Goal: Task Accomplishment & Management: Manage account settings

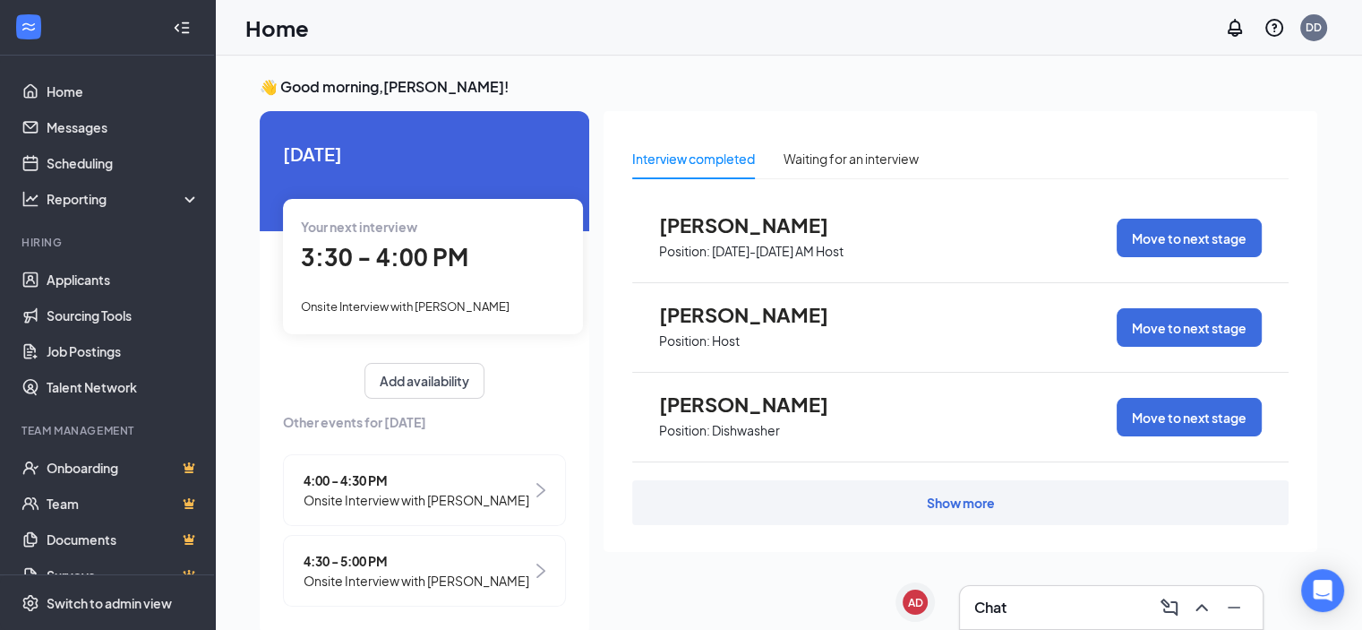
scroll to position [38, 0]
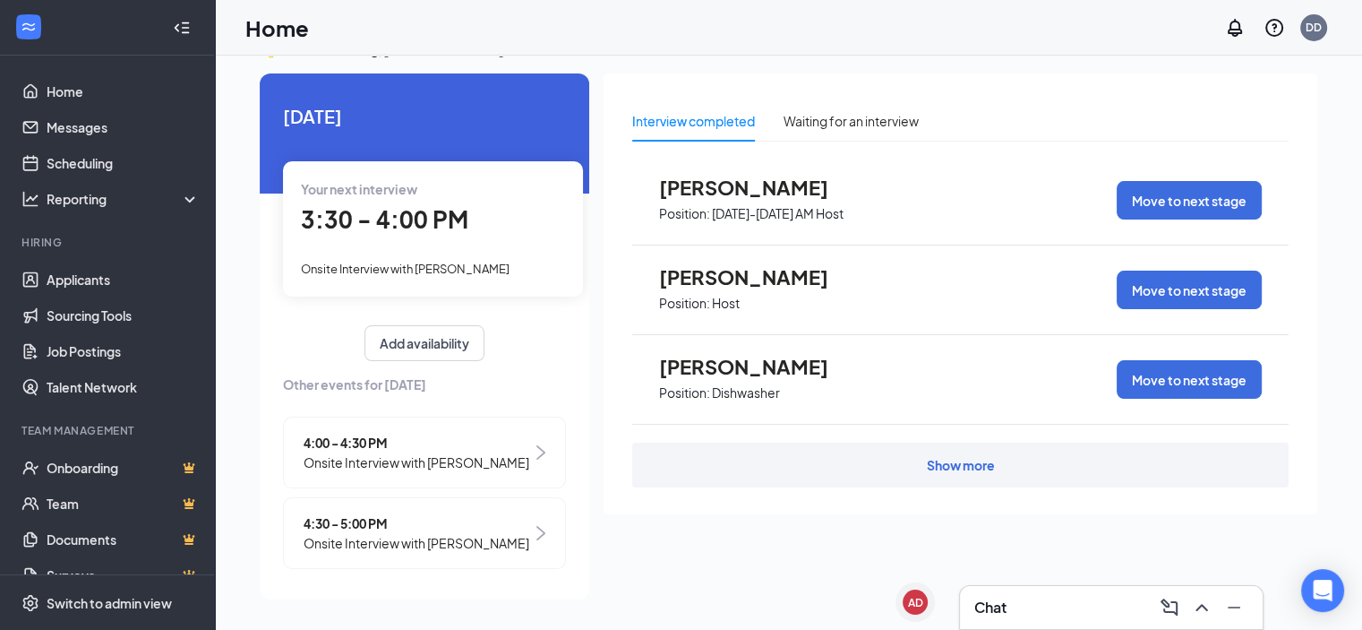
click at [770, 378] on span "Position: Dishwasher" at bounding box center [757, 391] width 197 height 27
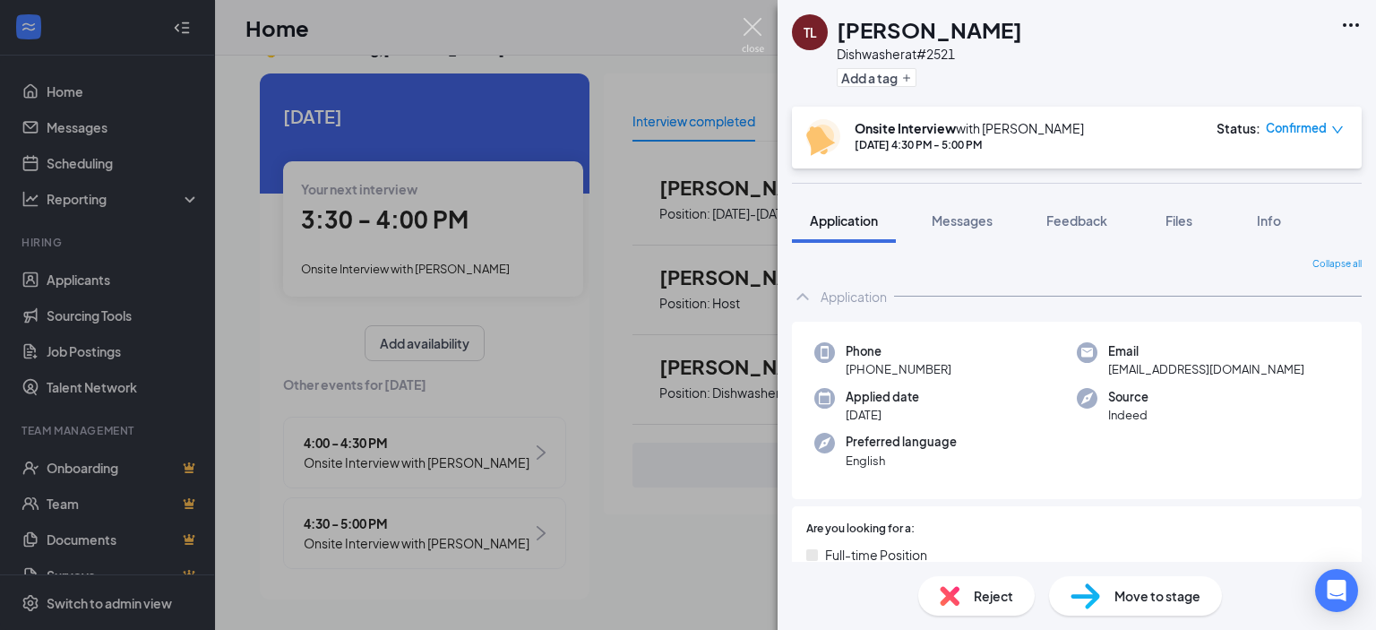
click at [749, 24] on img at bounding box center [753, 35] width 22 height 35
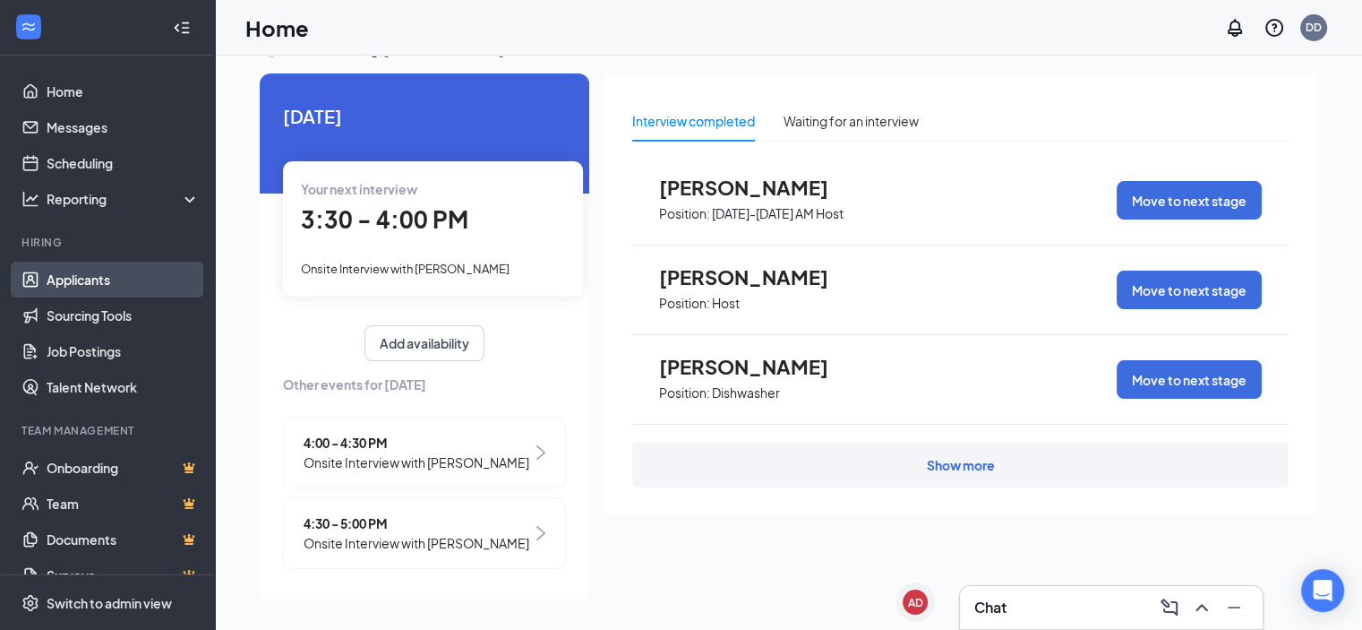
click at [116, 272] on link "Applicants" at bounding box center [123, 280] width 153 height 36
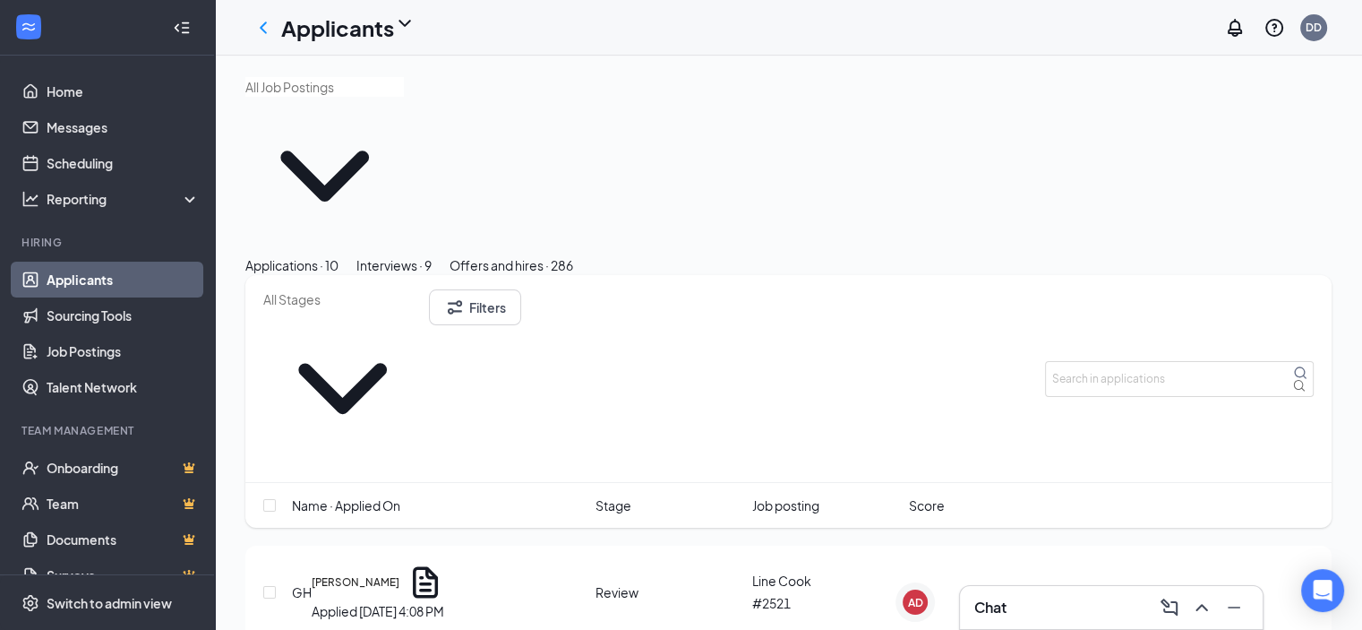
click at [432, 255] on div "Interviews · 9" at bounding box center [393, 265] width 75 height 20
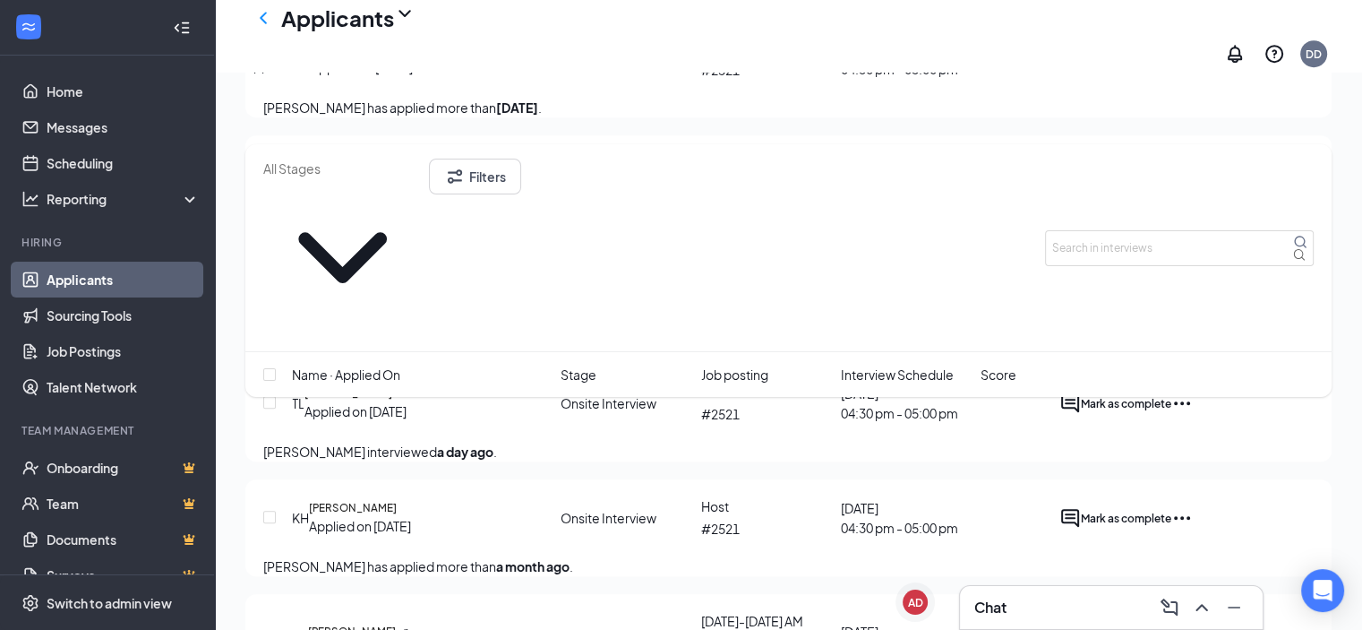
scroll to position [781, 0]
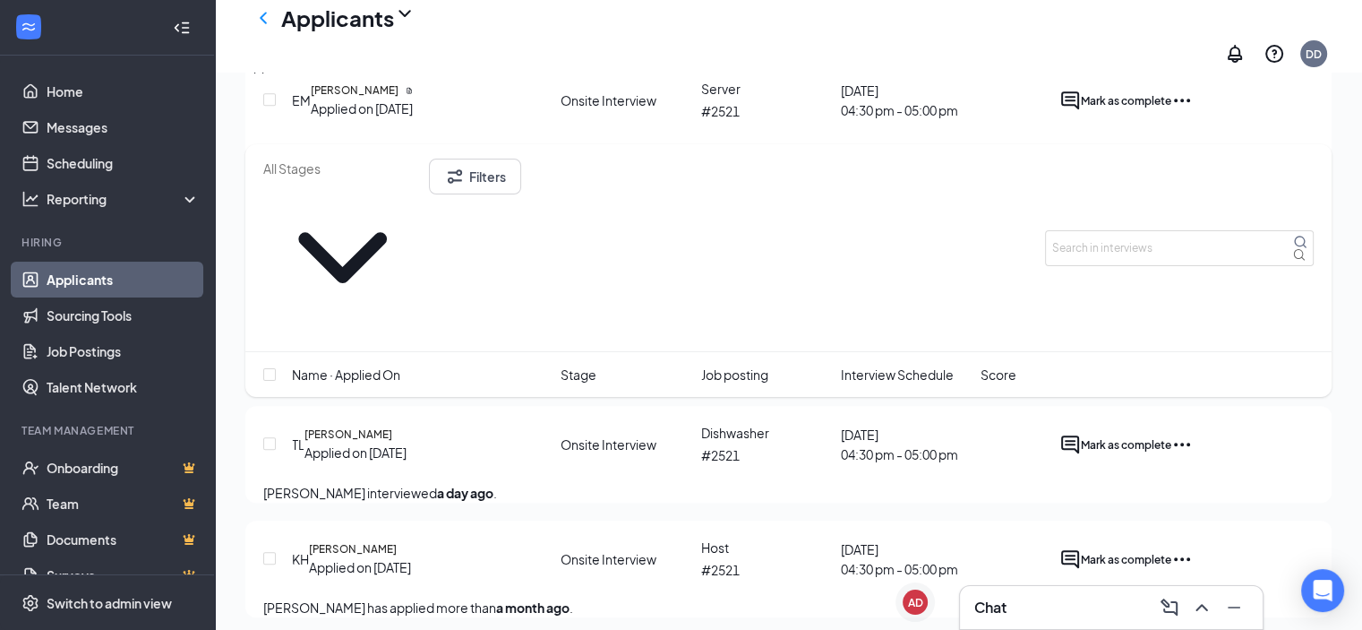
click at [1193, 434] on icon "Ellipses" at bounding box center [1182, 444] width 21 height 21
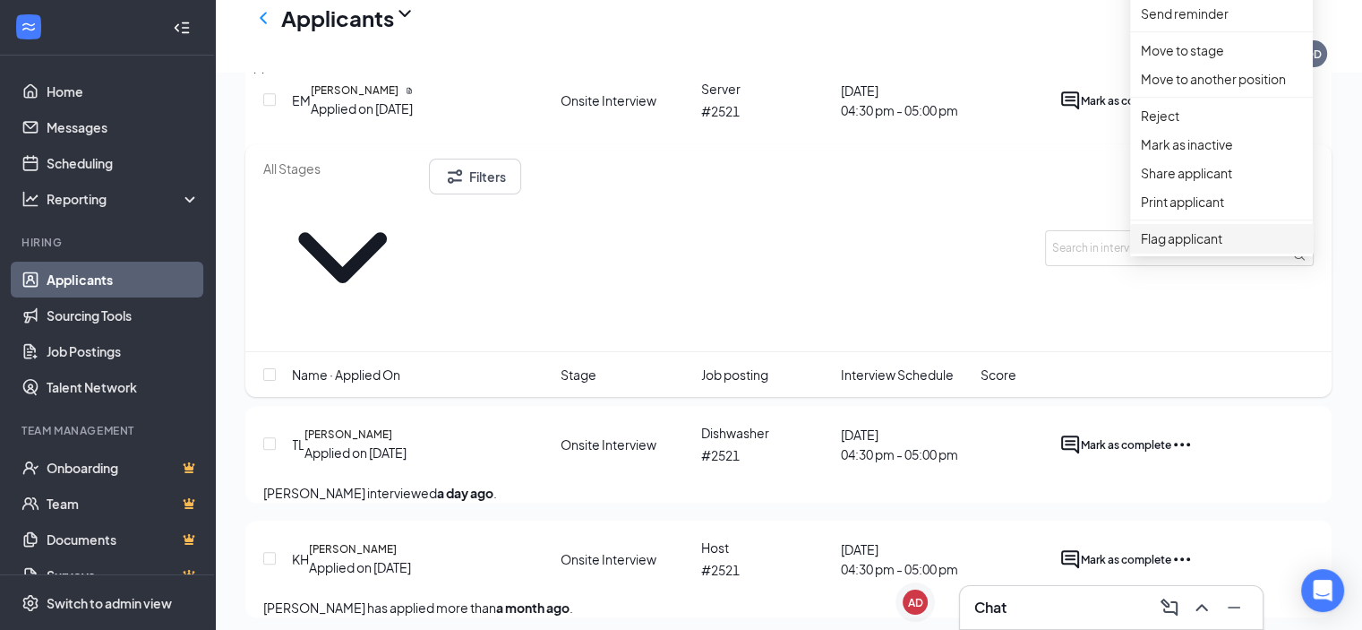
click at [1189, 248] on span "Flag applicant" at bounding box center [1221, 238] width 161 height 20
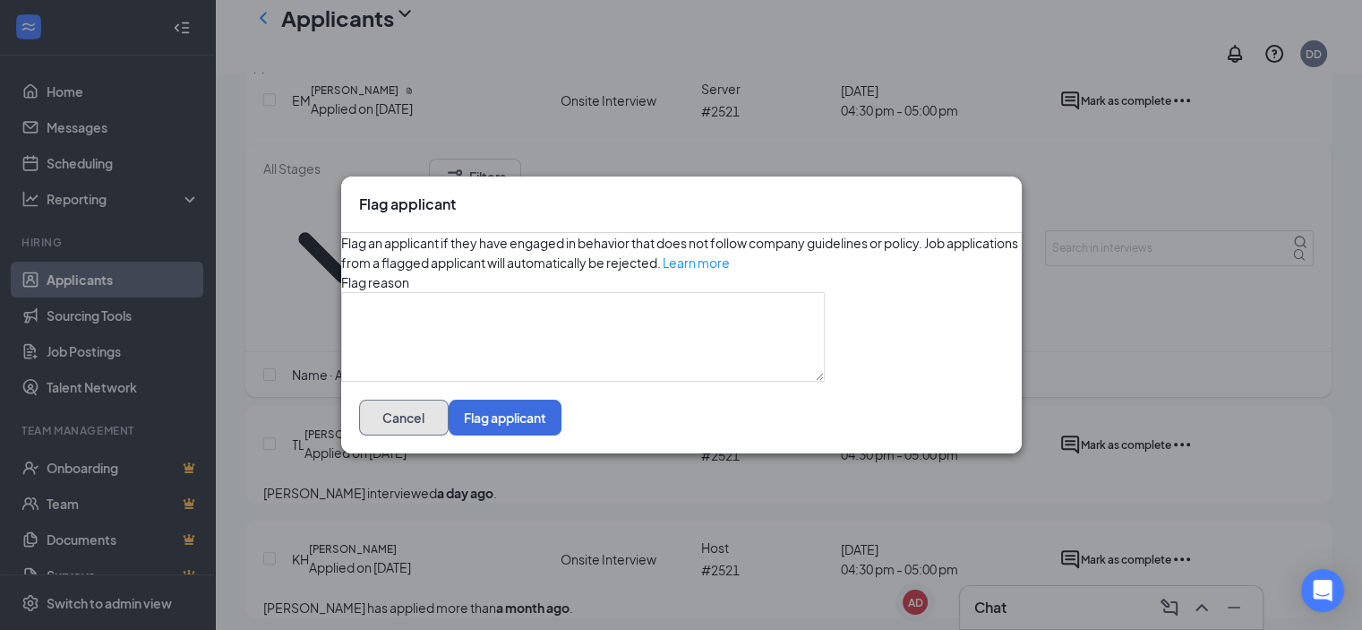
click at [449, 435] on button "Cancel" at bounding box center [404, 417] width 90 height 36
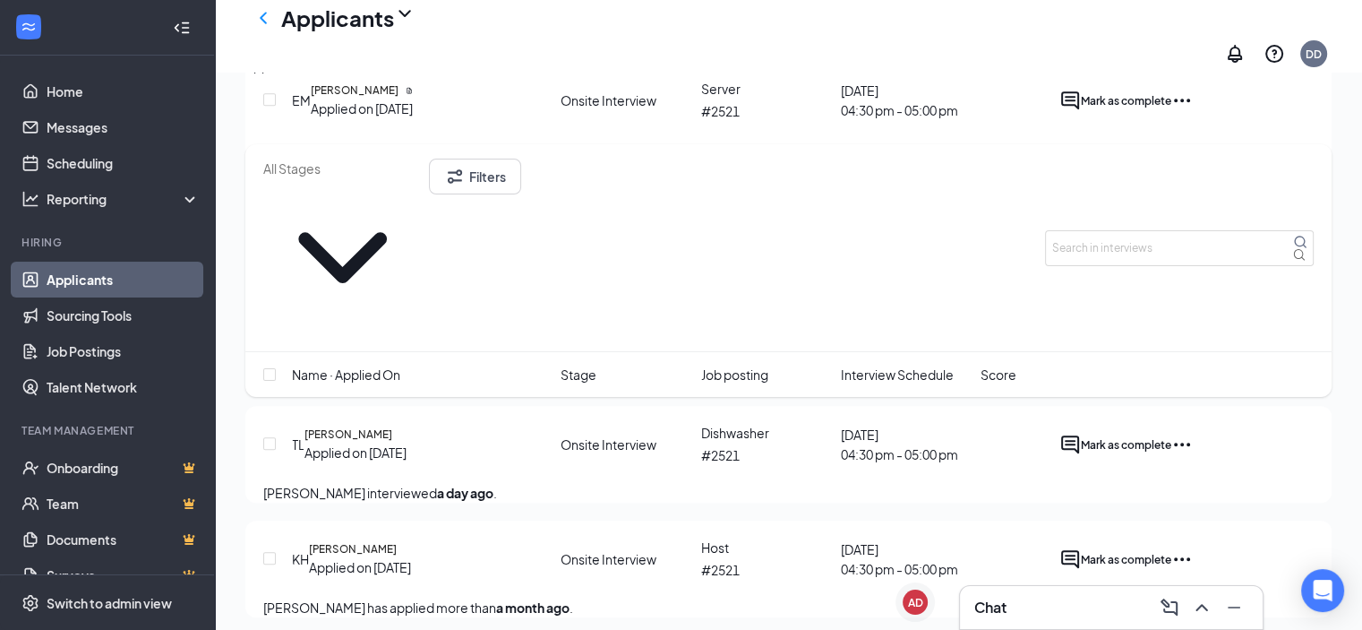
click at [1193, 434] on icon "Ellipses" at bounding box center [1182, 444] width 21 height 21
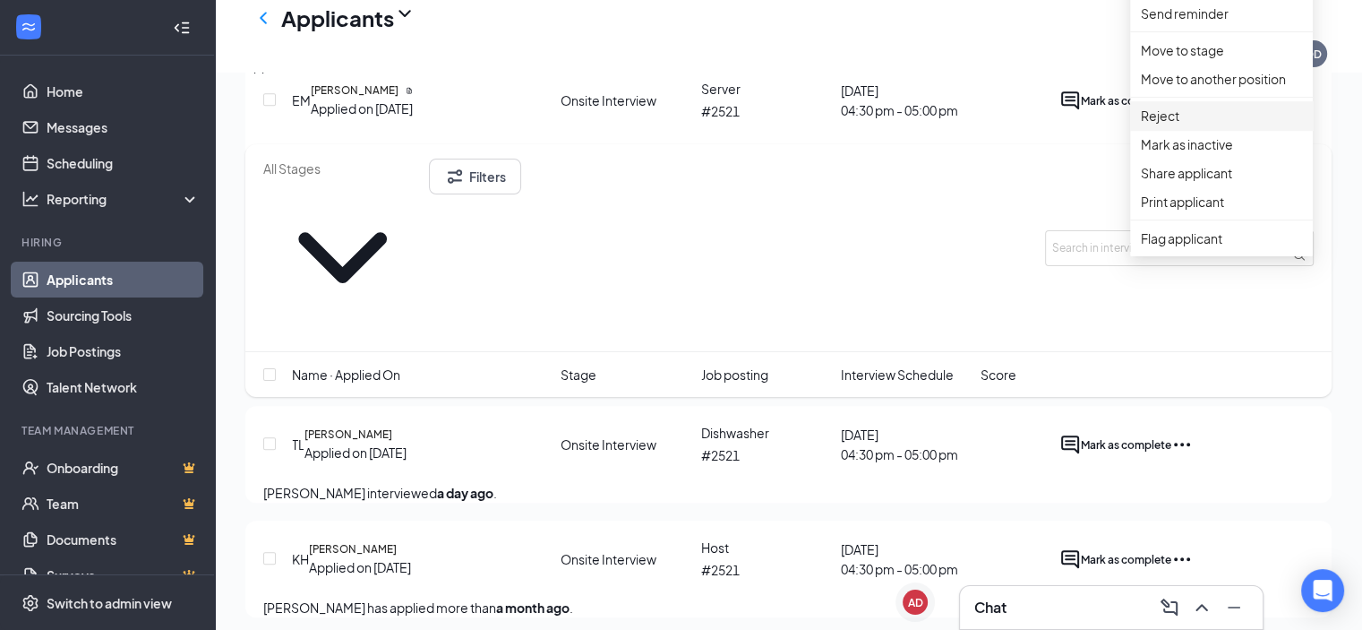
click at [1166, 125] on p "Reject" at bounding box center [1221, 116] width 161 height 20
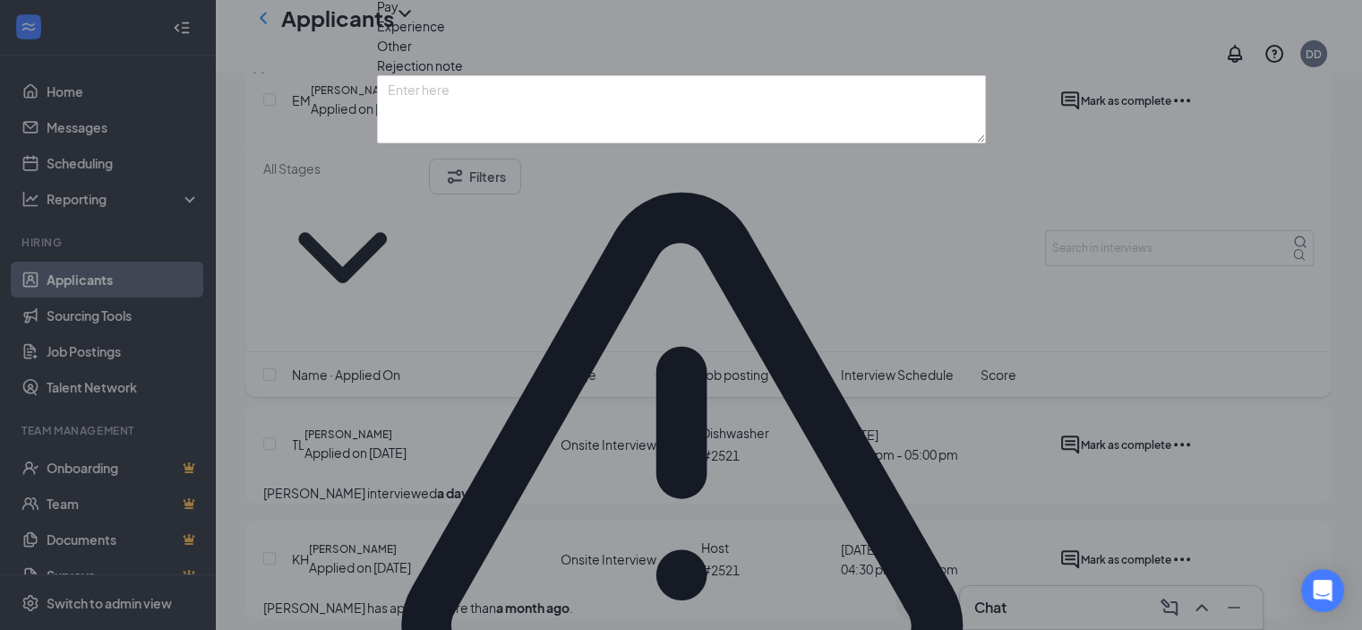
click at [412, 56] on span "Other" at bounding box center [394, 46] width 35 height 20
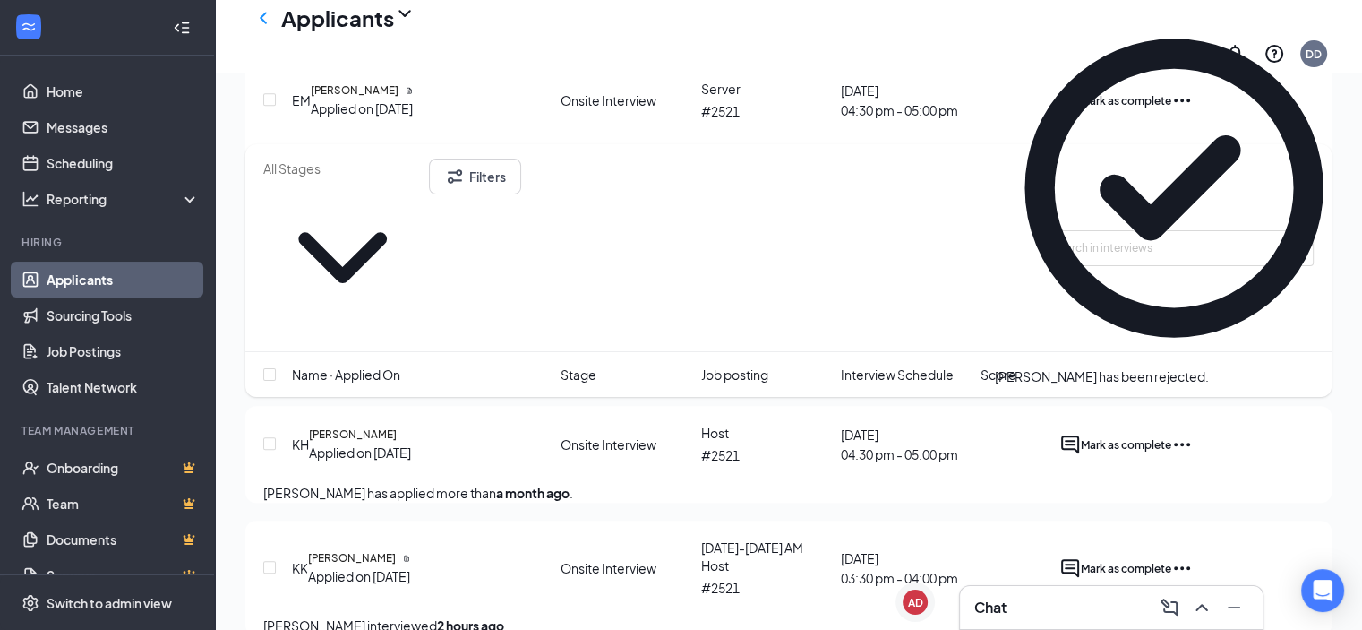
click at [1193, 319] on icon "Ellipses" at bounding box center [1182, 329] width 21 height 21
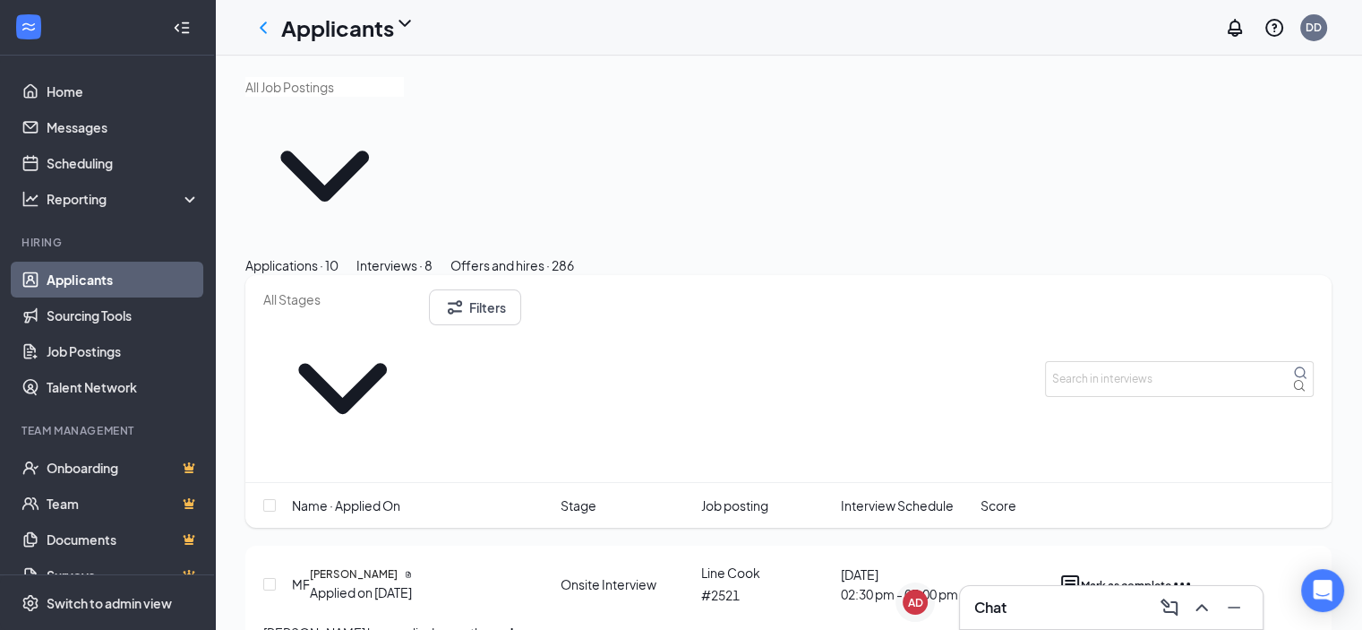
click at [331, 255] on div "Applications · 10" at bounding box center [291, 265] width 93 height 20
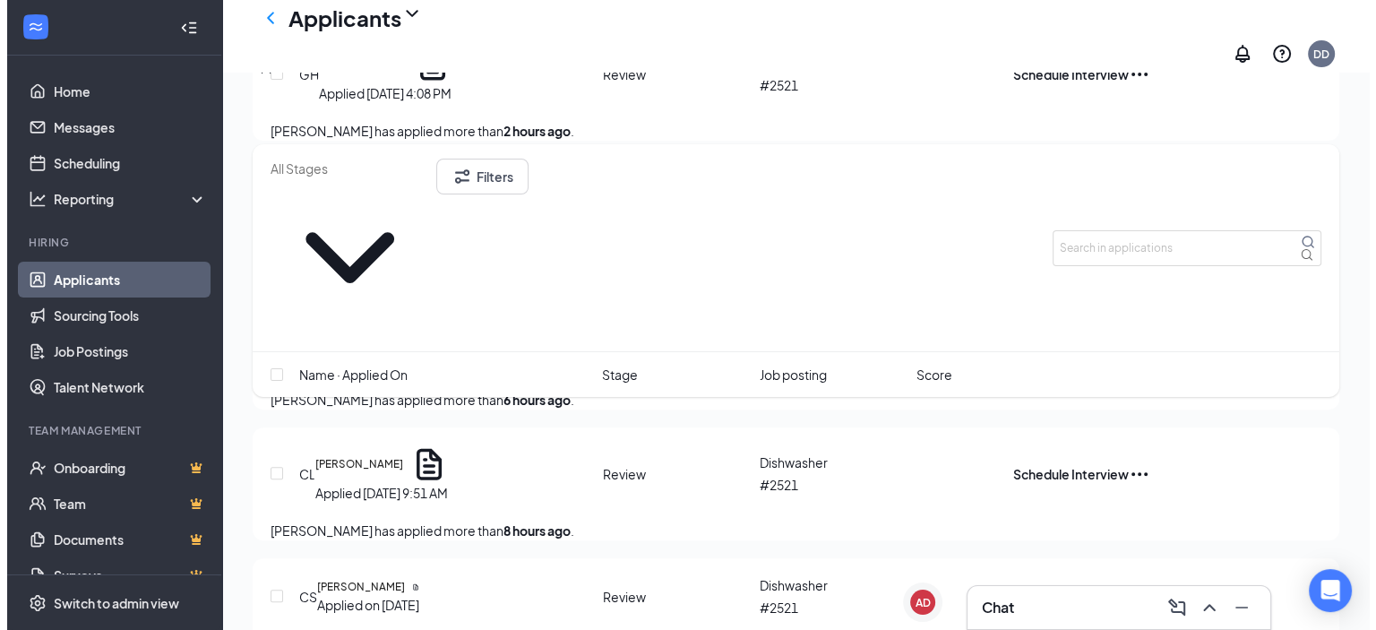
scroll to position [448, 0]
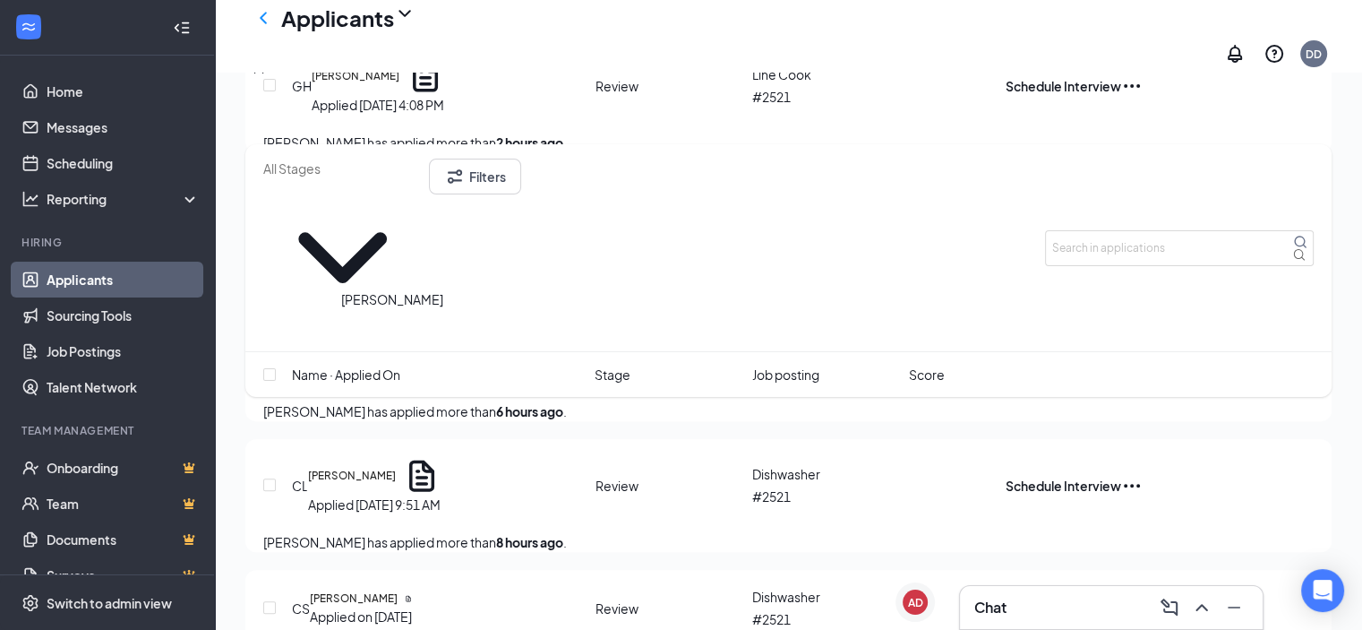
click at [396, 468] on h5 "[PERSON_NAME]" at bounding box center [352, 476] width 88 height 16
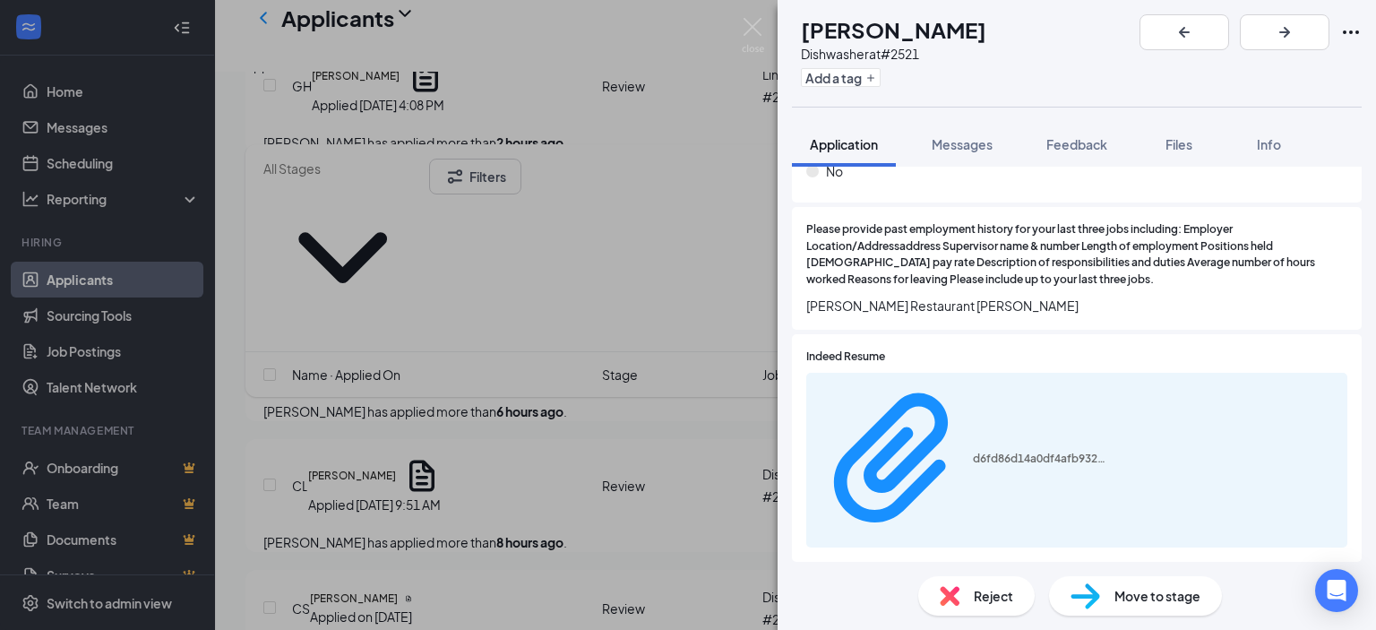
scroll to position [2598, 0]
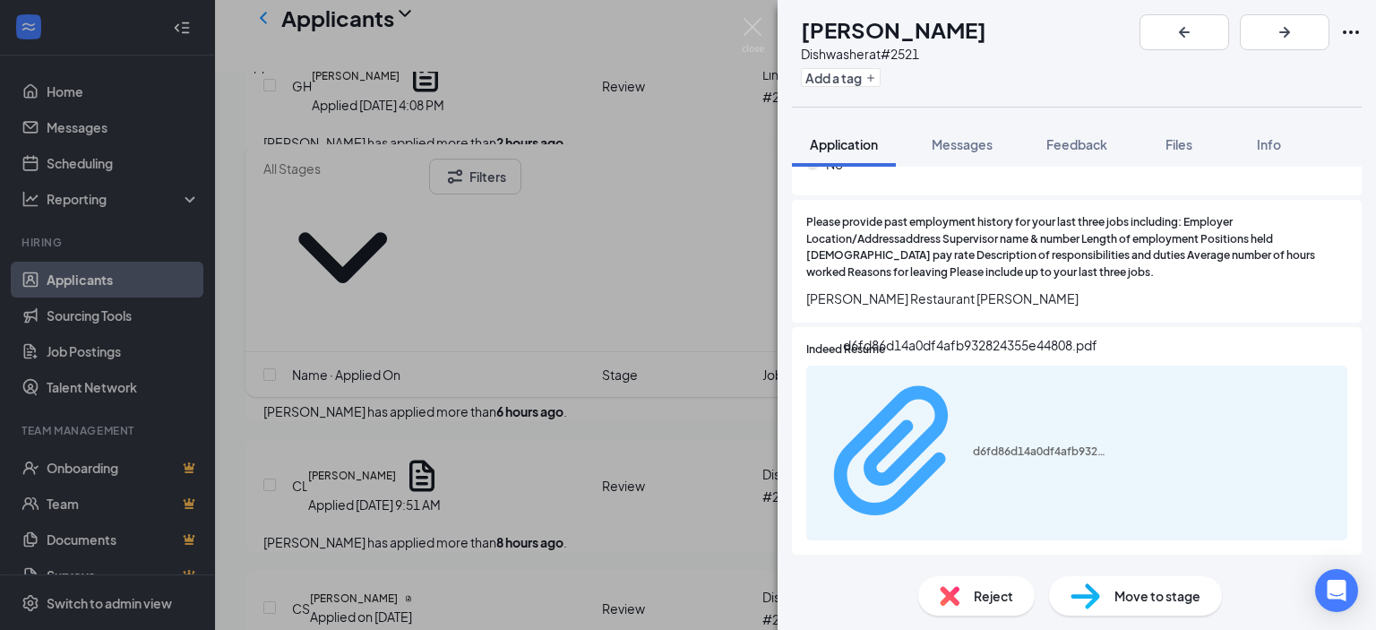
click at [973, 444] on div "d6fd86d14a0df4afb932824355e44808.pdf" at bounding box center [1040, 451] width 134 height 14
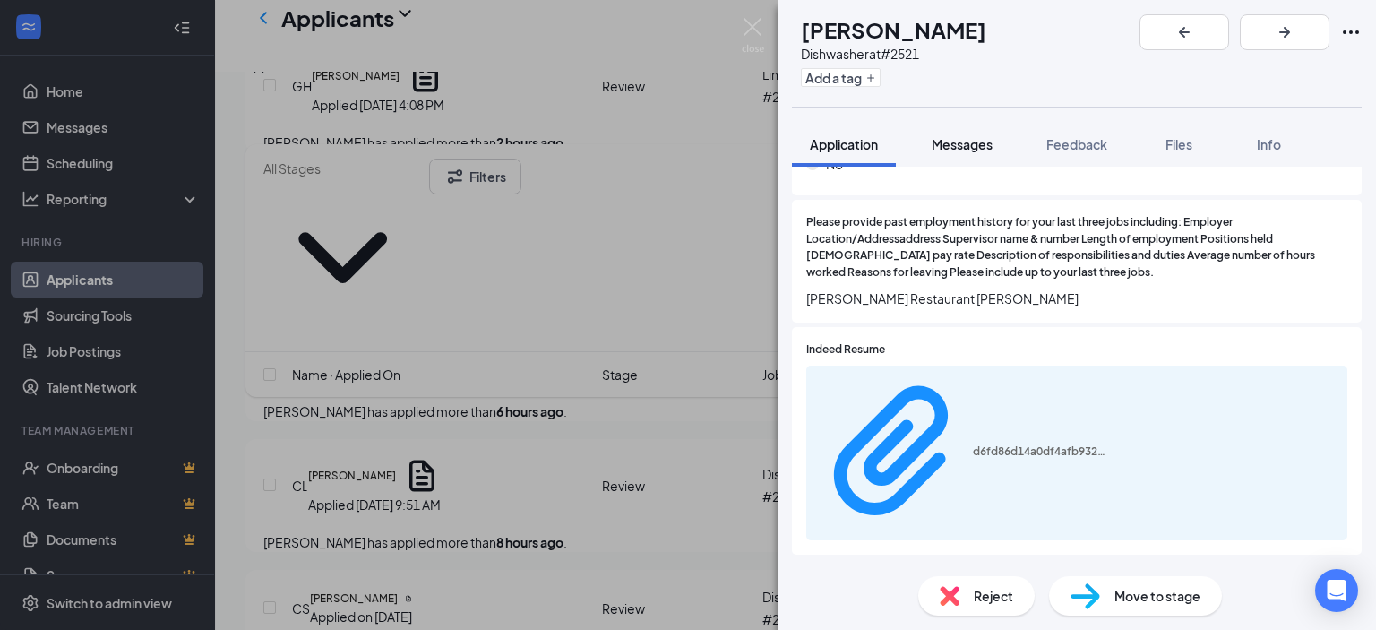
click at [963, 144] on span "Messages" at bounding box center [962, 144] width 61 height 16
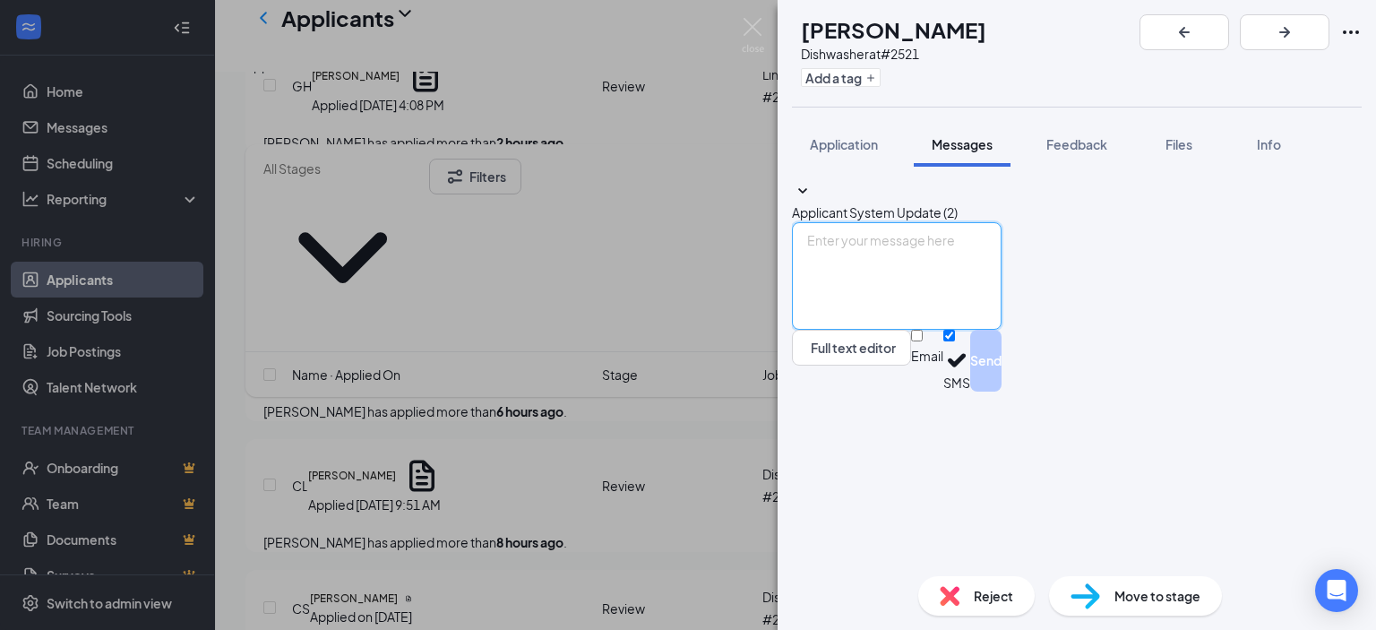
click at [878, 330] on textarea at bounding box center [897, 275] width 210 height 107
type textarea "Thanks for applying. Complete assessment for interview"
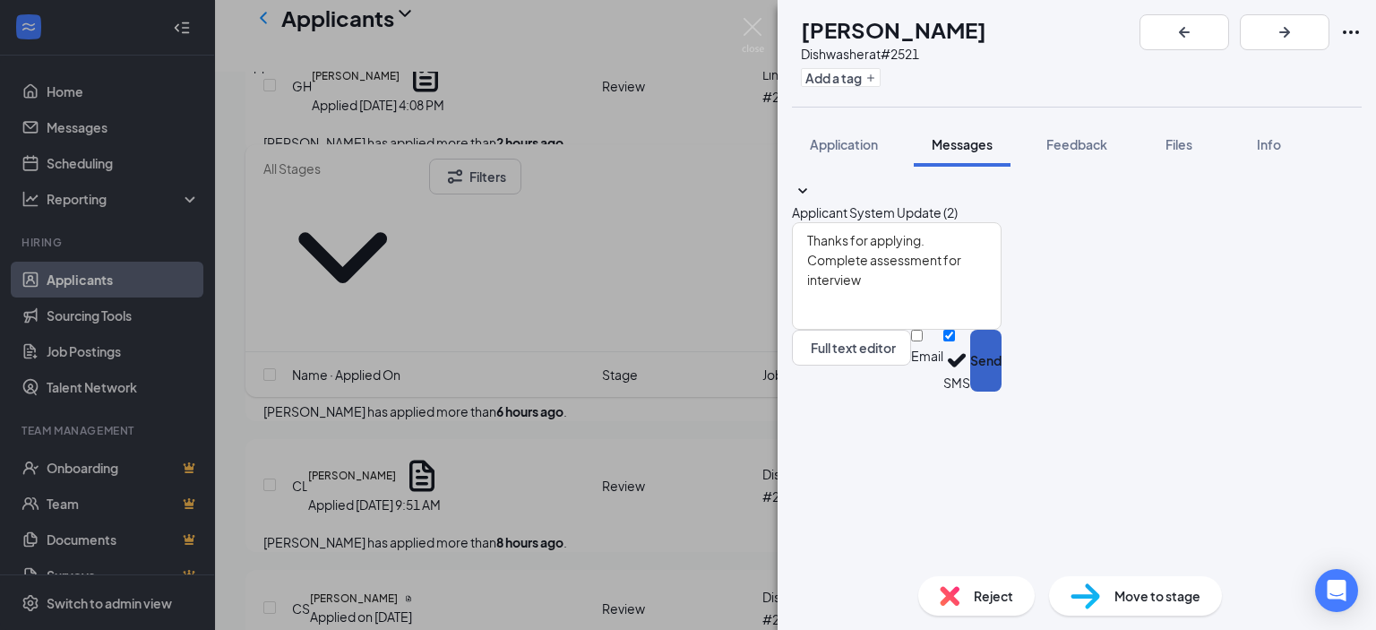
click at [1001, 391] on button "Send" at bounding box center [985, 361] width 31 height 62
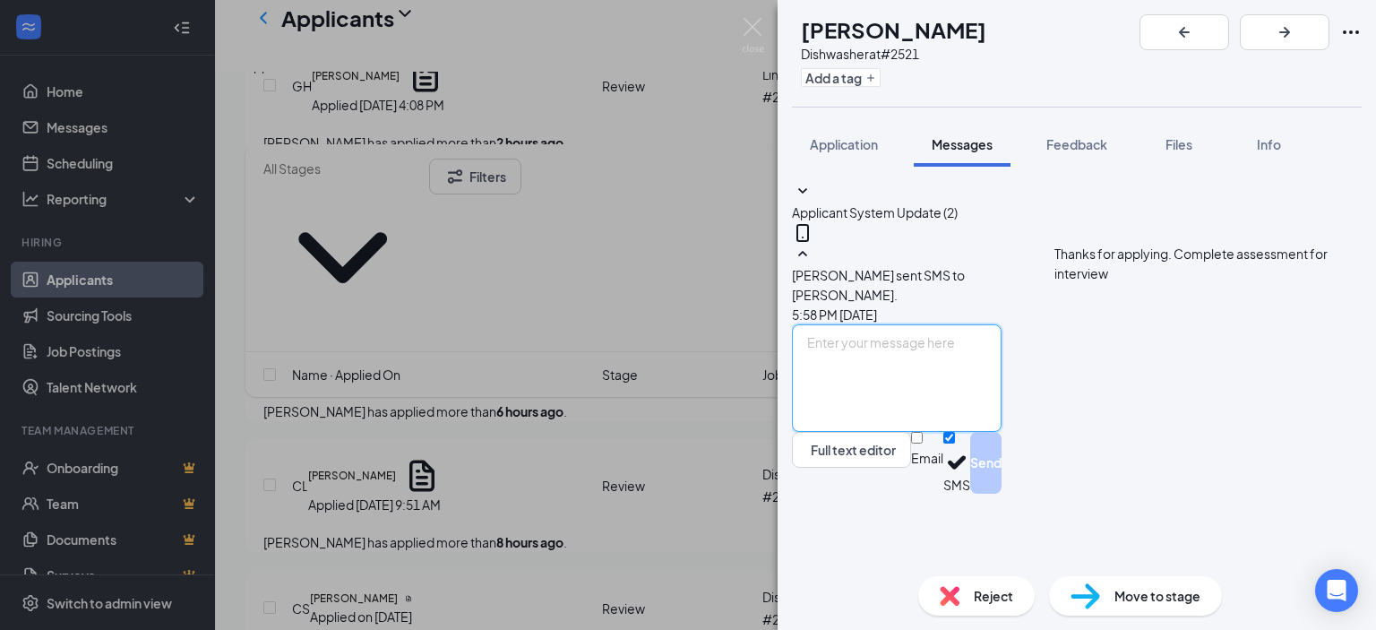
click at [925, 425] on textarea at bounding box center [897, 377] width 210 height 107
paste textarea "[URL][DOMAIN_NAME][DOMAIN_NAME][EMAIL_ADDRESS][DOMAIN_NAME]"
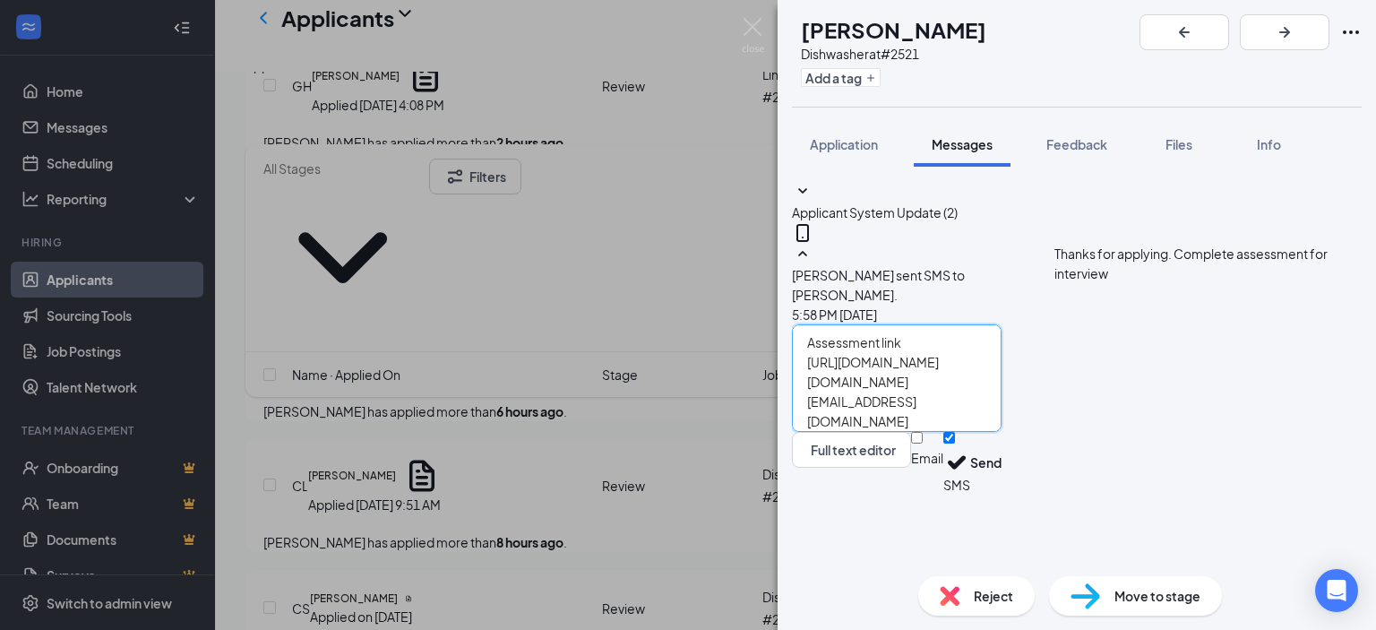
scroll to position [78, 0]
type textarea "Assessment link [URL][DOMAIN_NAME][DOMAIN_NAME][EMAIL_ADDRESS][DOMAIN_NAME]"
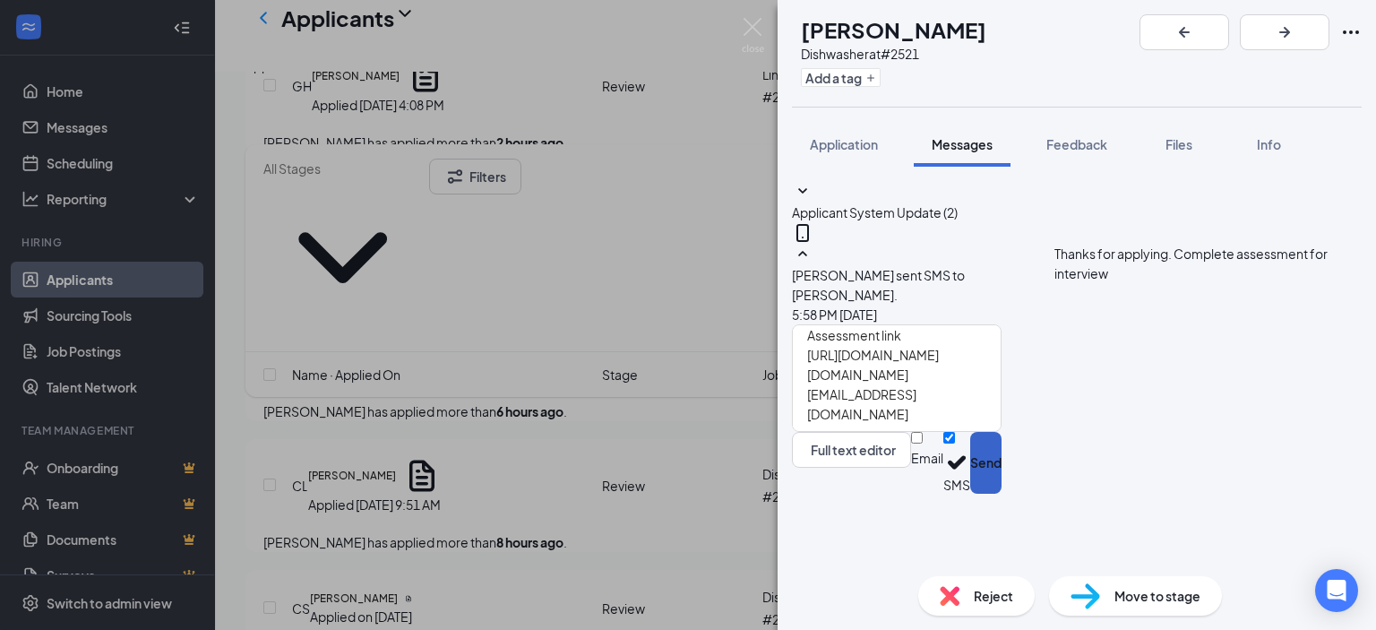
click at [1001, 494] on button "Send" at bounding box center [985, 463] width 31 height 62
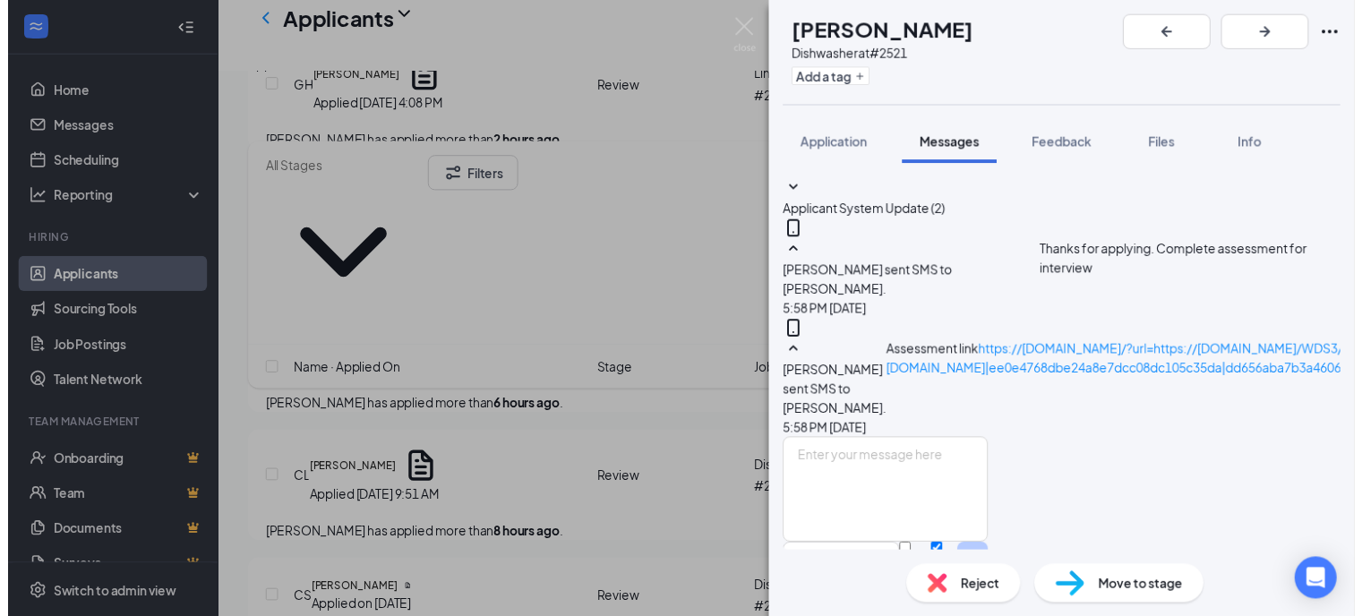
scroll to position [261, 0]
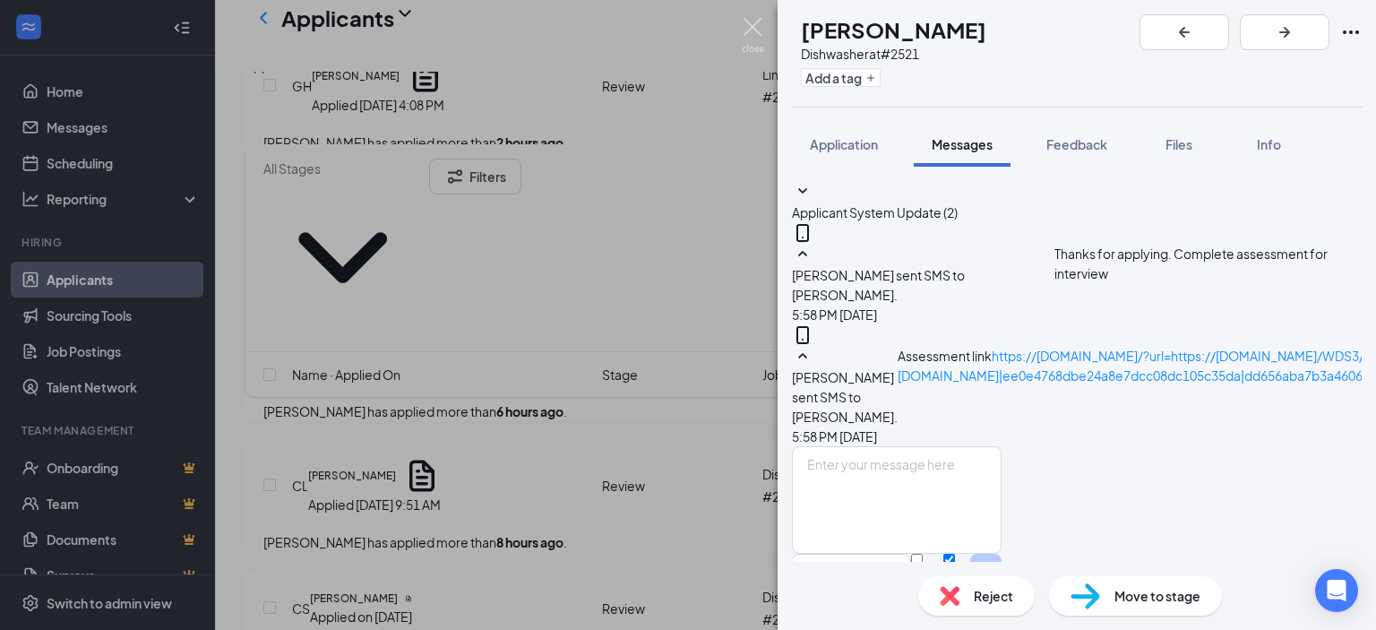
drag, startPoint x: 753, startPoint y: 32, endPoint x: 815, endPoint y: 170, distance: 151.1
click at [753, 31] on img at bounding box center [753, 35] width 22 height 35
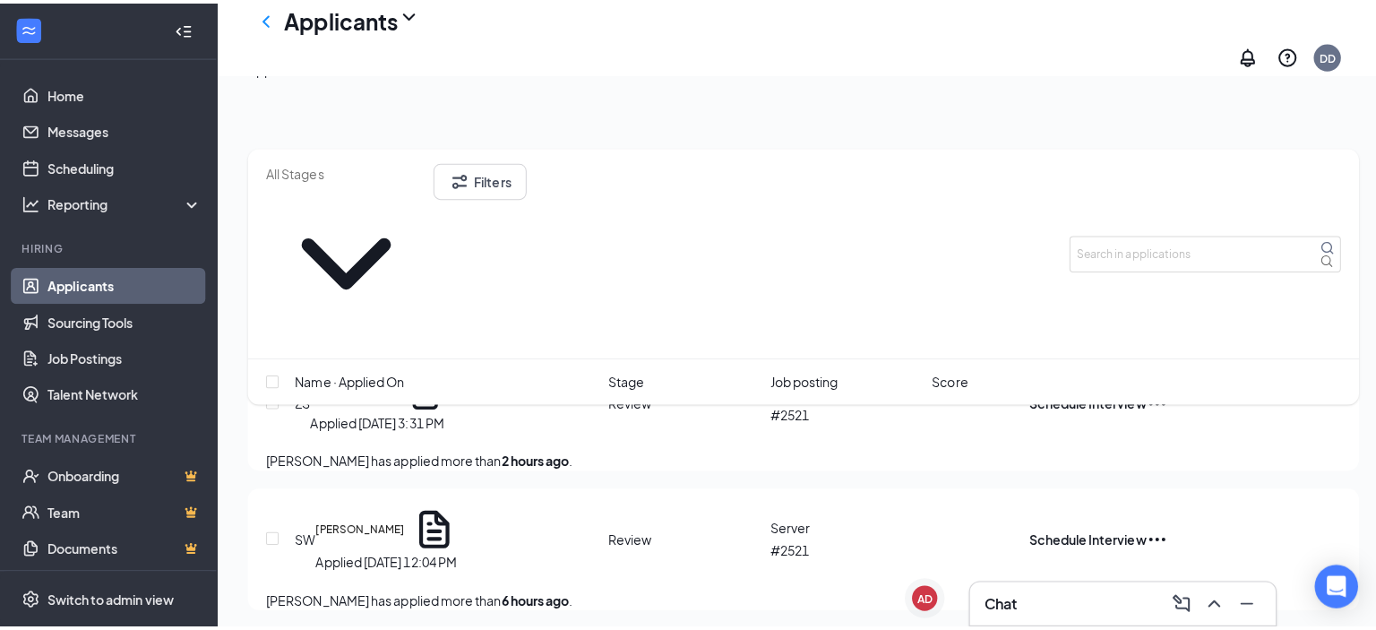
scroll to position [179, 0]
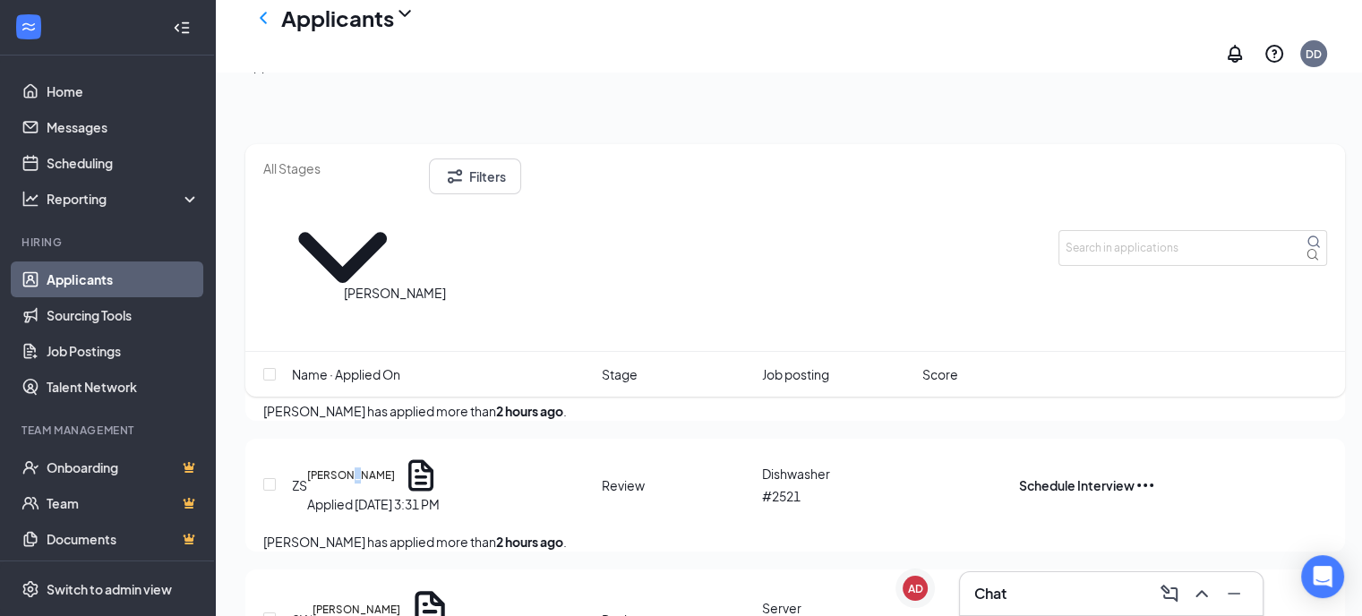
click at [391, 468] on h5 "[PERSON_NAME]" at bounding box center [351, 476] width 88 height 16
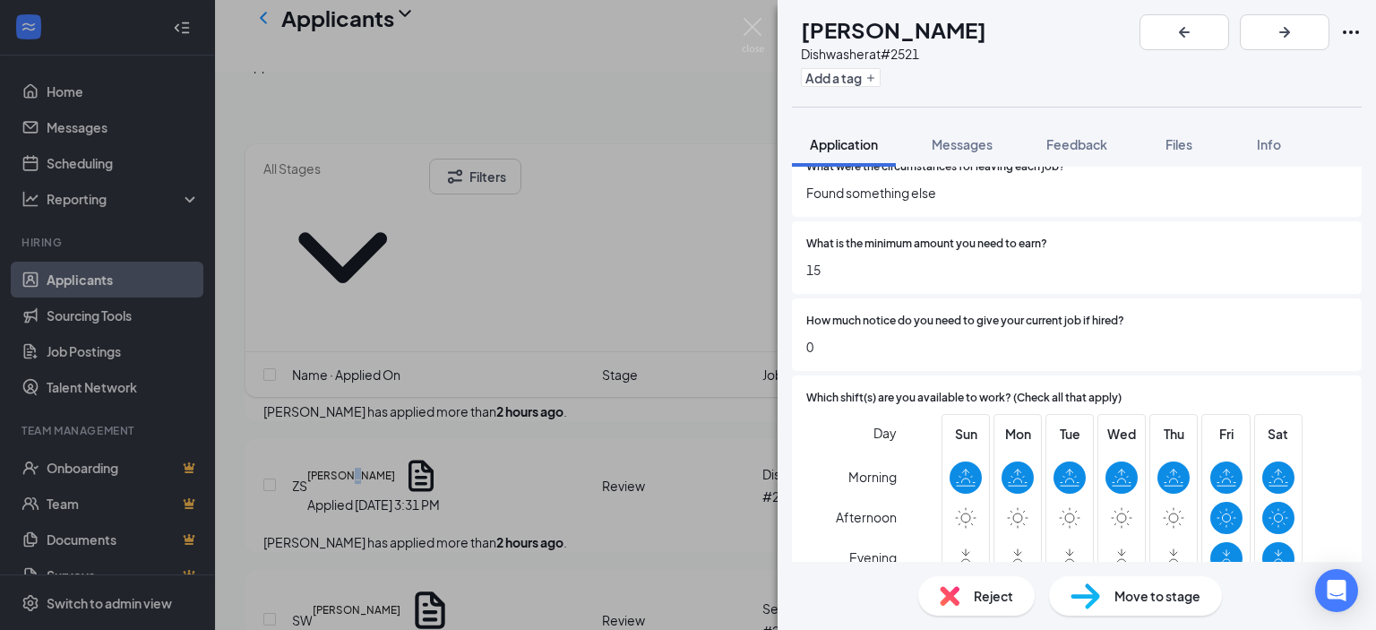
scroll to position [1433, 0]
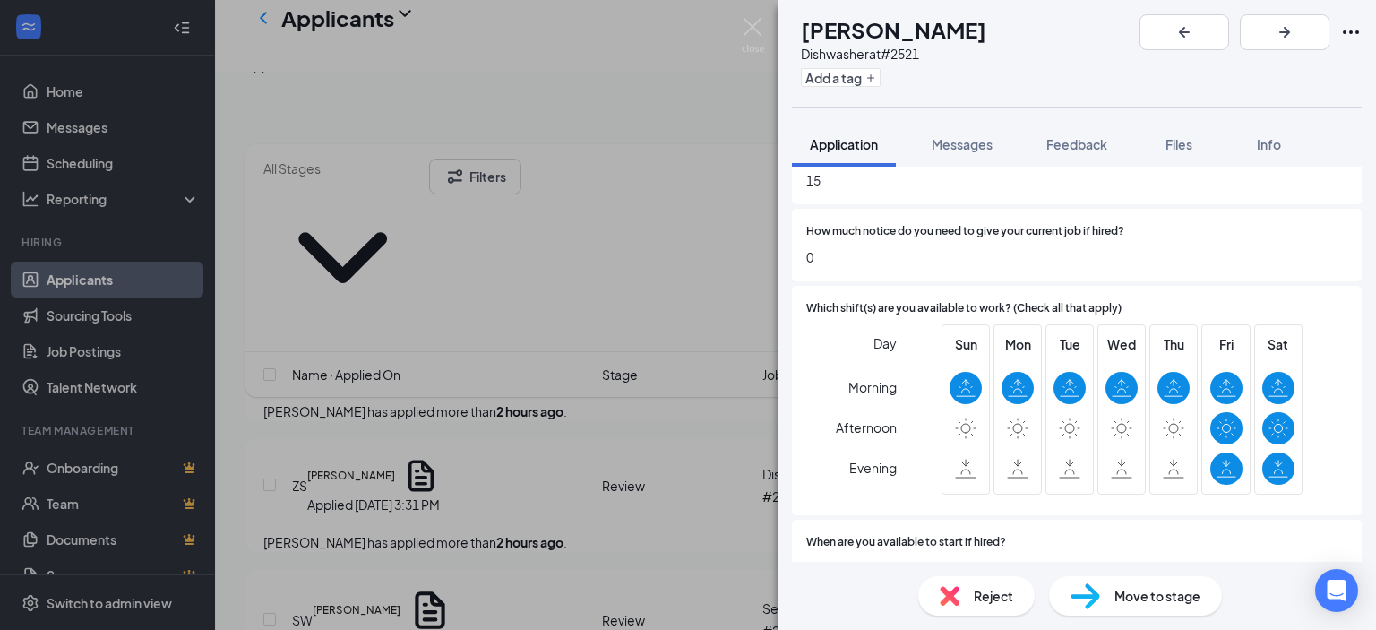
click at [932, 596] on div "Reject" at bounding box center [976, 595] width 116 height 39
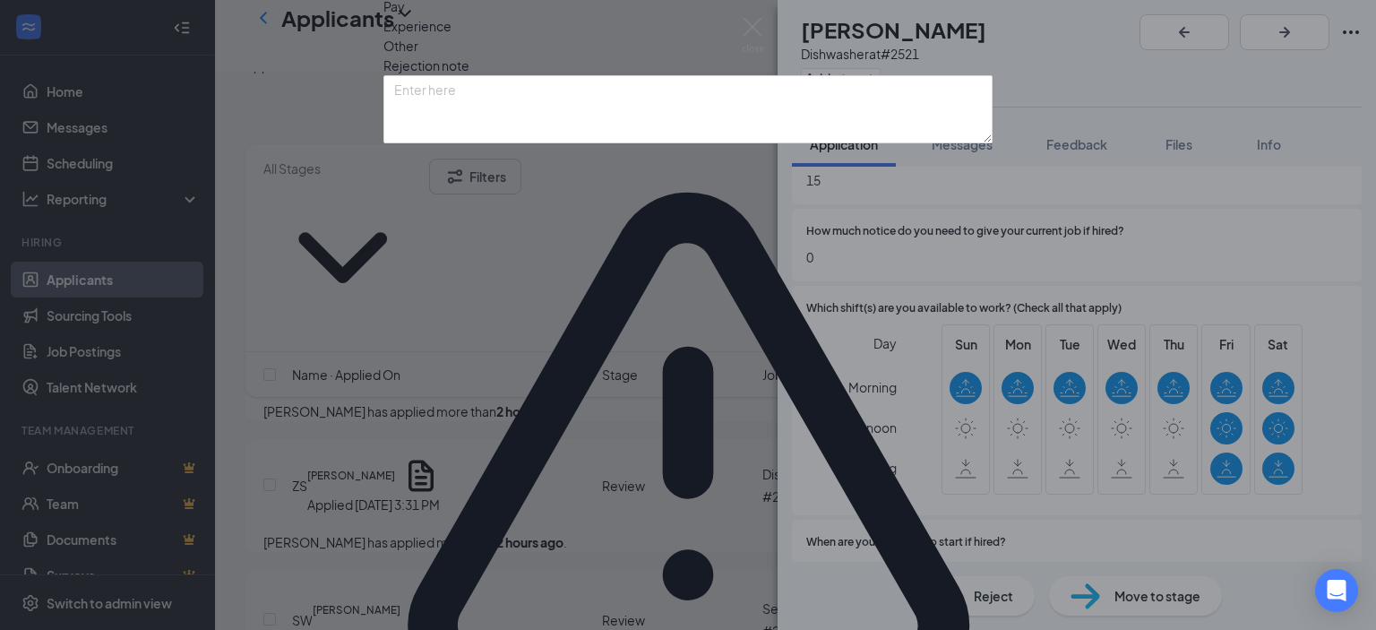
drag, startPoint x: 946, startPoint y: 542, endPoint x: 1200, endPoint y: 583, distance: 257.7
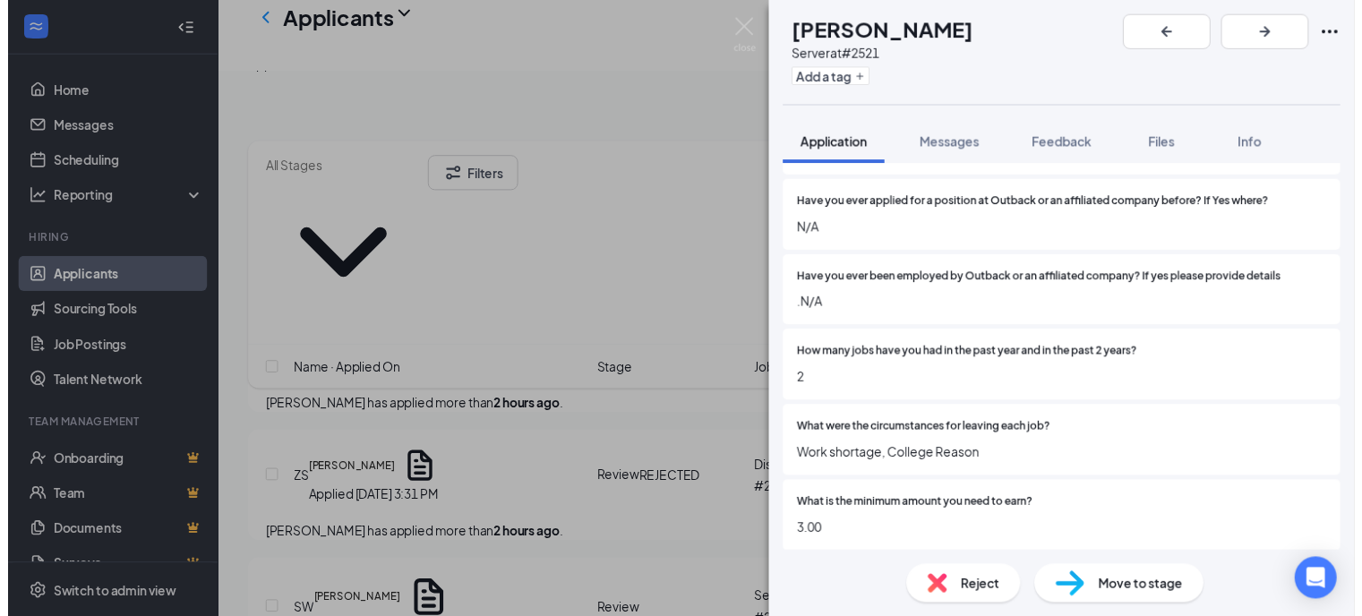
scroll to position [1164, 0]
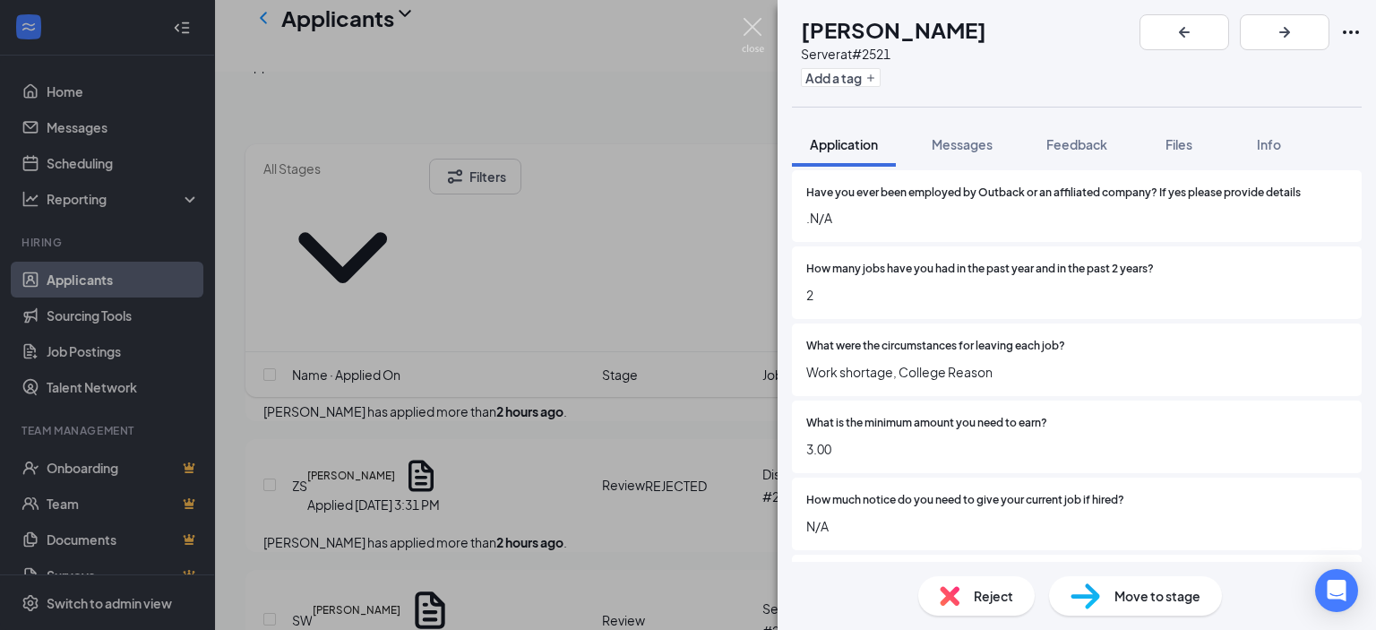
click at [752, 22] on img at bounding box center [753, 35] width 22 height 35
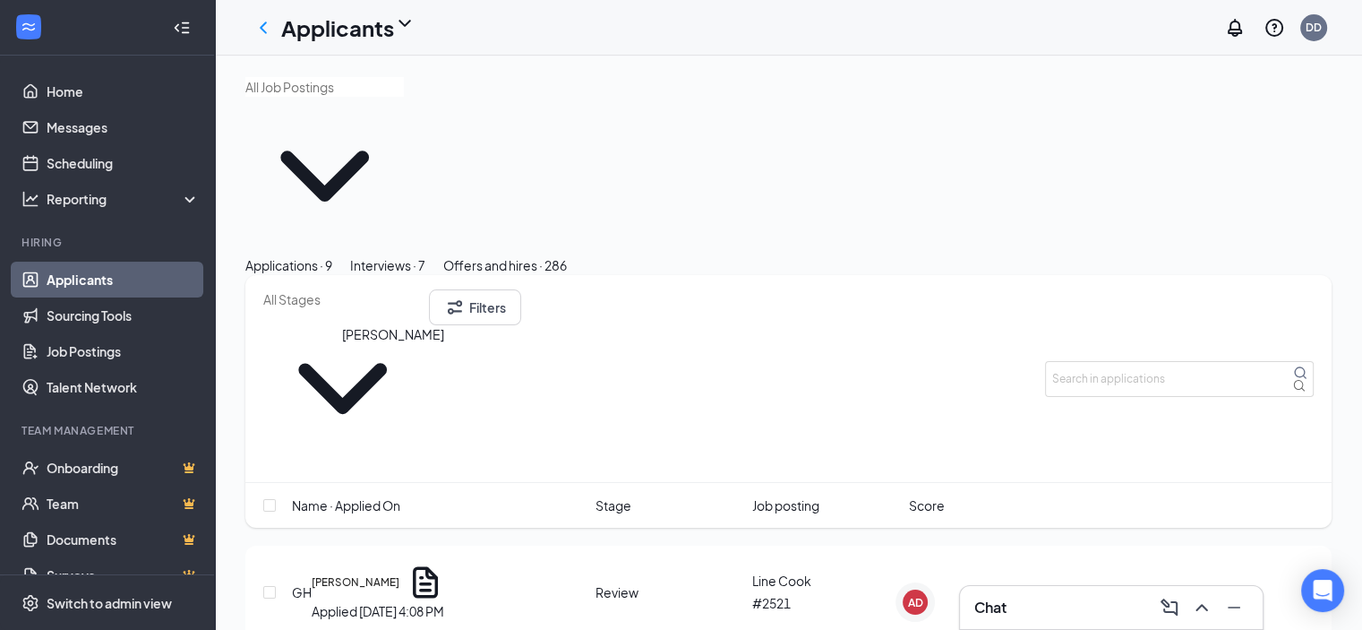
click at [393, 574] on h5 "[PERSON_NAME]" at bounding box center [356, 582] width 88 height 16
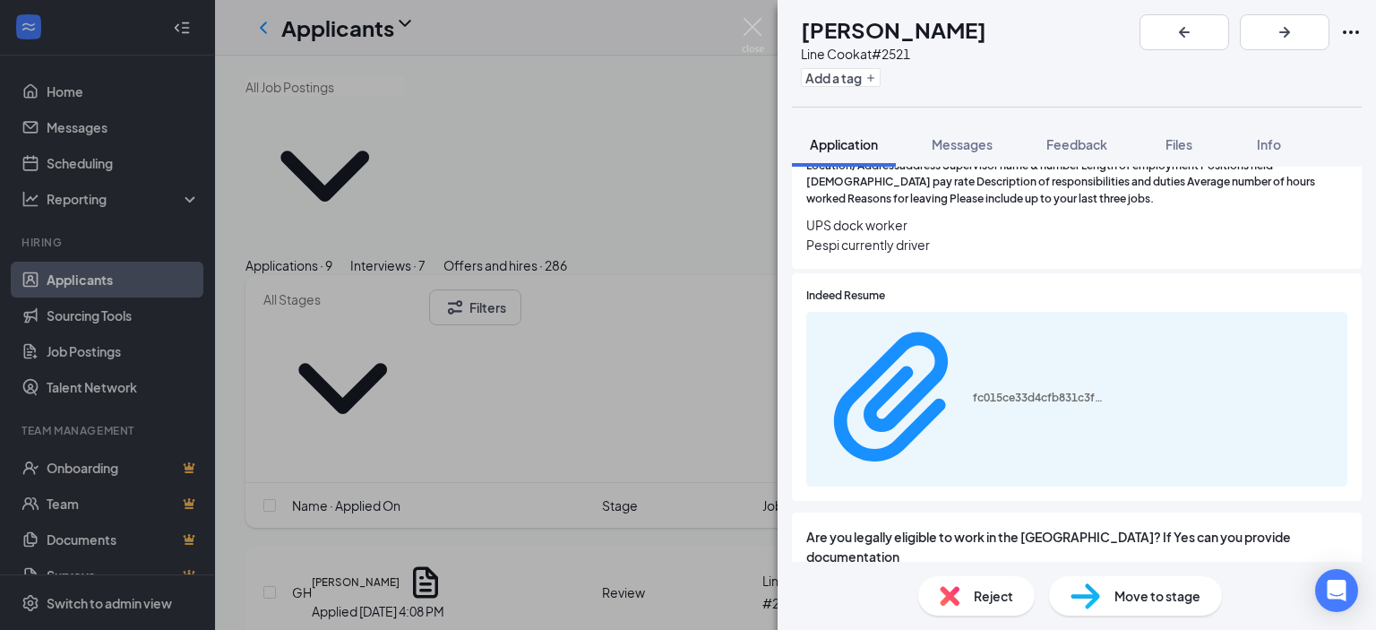
scroll to position [2687, 0]
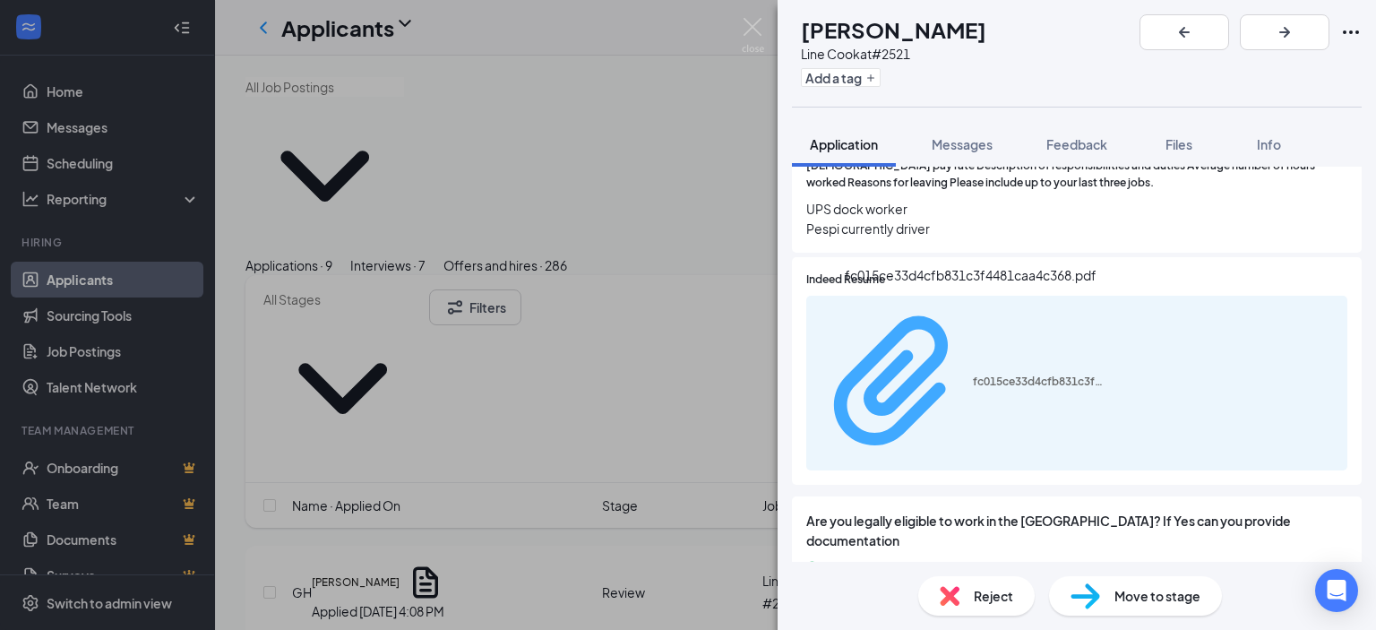
click at [973, 374] on div "fc015ce33d4cfb831c3f4481caa4c368.pdf" at bounding box center [1040, 381] width 134 height 14
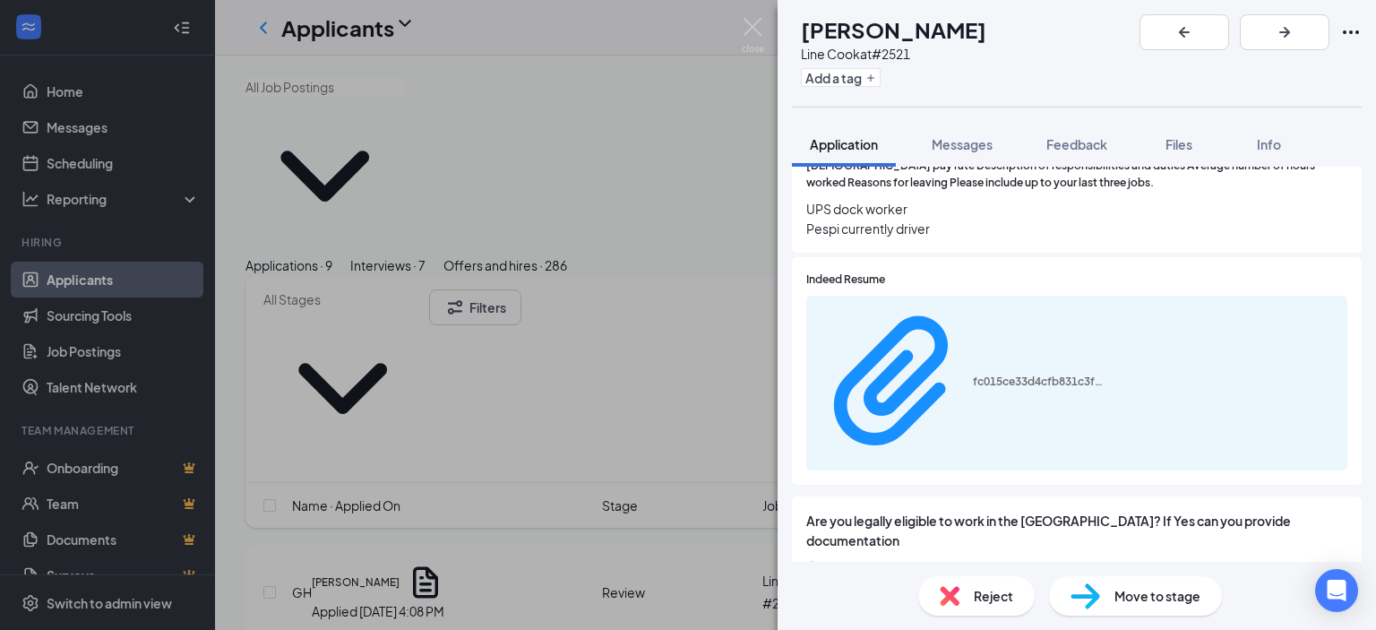
drag, startPoint x: 966, startPoint y: 144, endPoint x: 1111, endPoint y: 183, distance: 150.1
click at [966, 143] on span "Messages" at bounding box center [962, 144] width 61 height 16
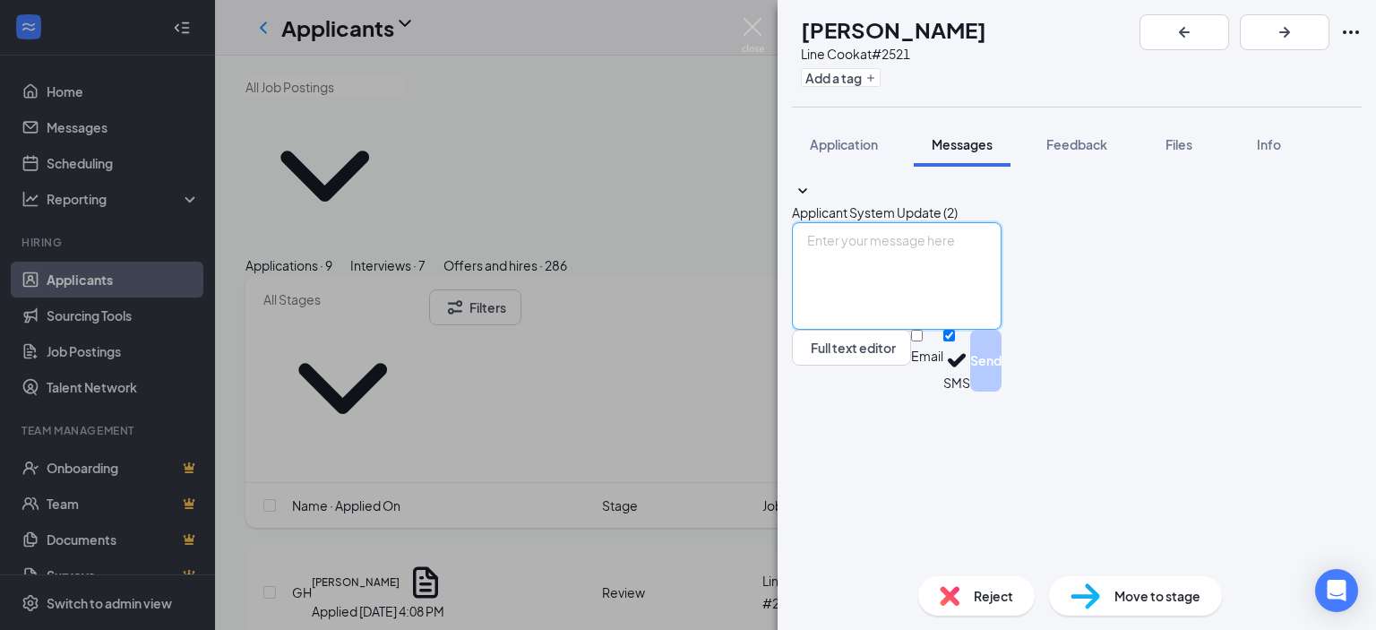
click at [919, 330] on textarea at bounding box center [897, 275] width 210 height 107
type textarea "Thanks for applying. Complete assessment for interview"
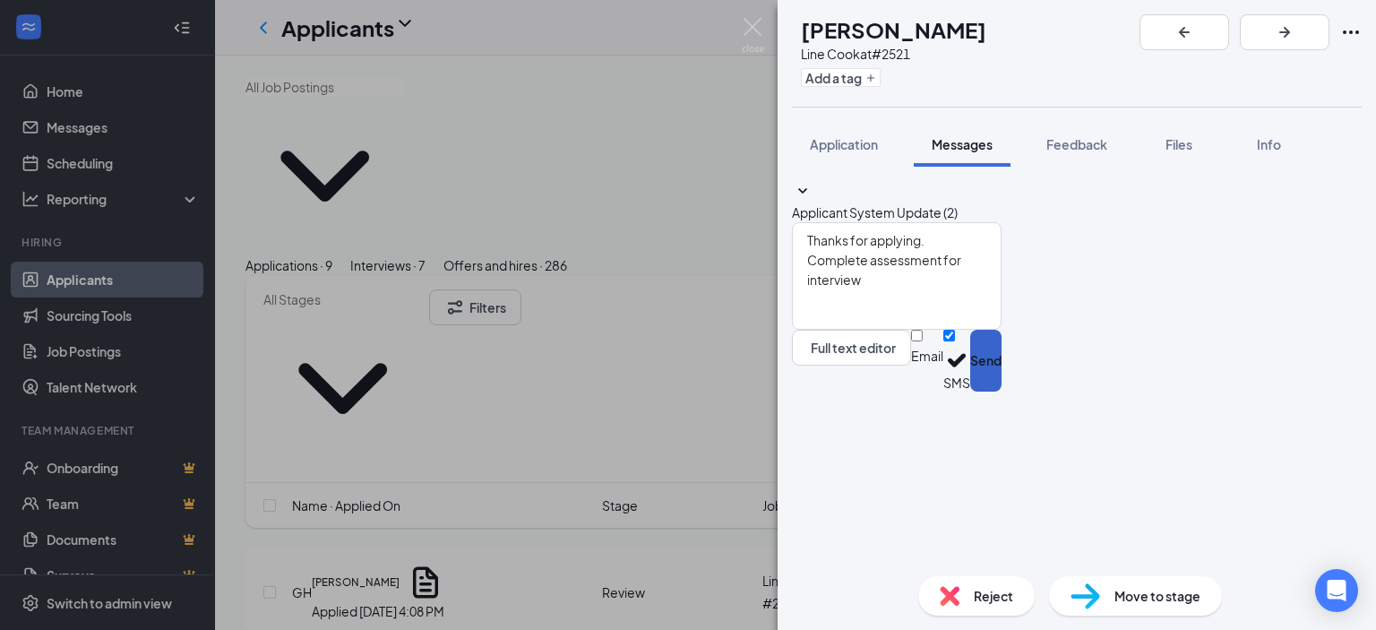
click at [1001, 391] on button "Send" at bounding box center [985, 361] width 31 height 62
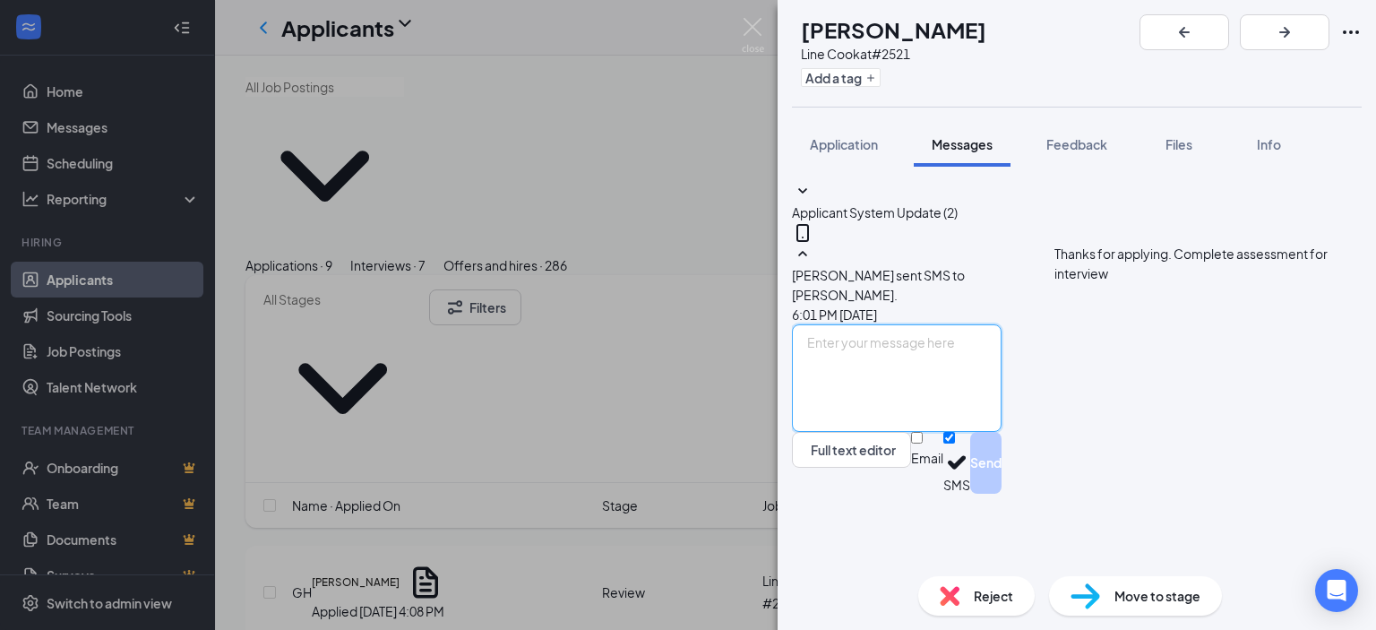
click at [953, 402] on textarea at bounding box center [897, 377] width 210 height 107
paste textarea "[URL][DOMAIN_NAME][DOMAIN_NAME][EMAIL_ADDRESS][DOMAIN_NAME]"
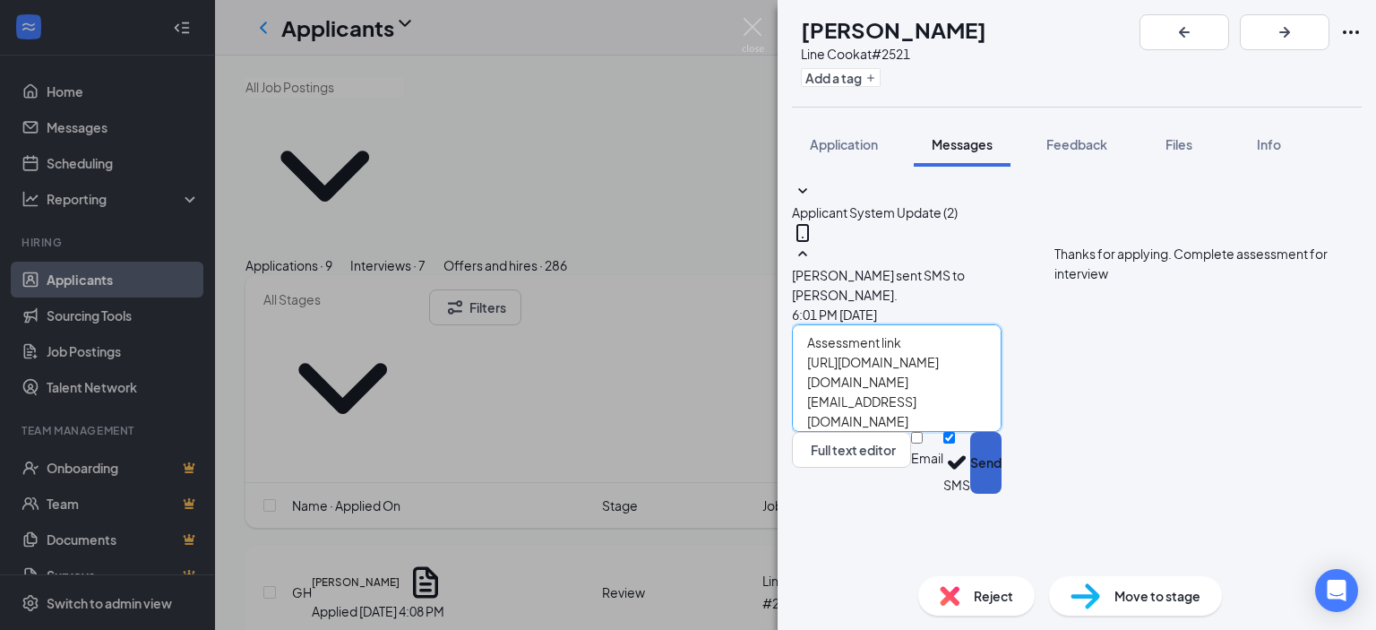
type textarea "Assessment link [URL][DOMAIN_NAME][DOMAIN_NAME][EMAIL_ADDRESS][DOMAIN_NAME]"
click at [1001, 494] on button "Send" at bounding box center [985, 463] width 31 height 62
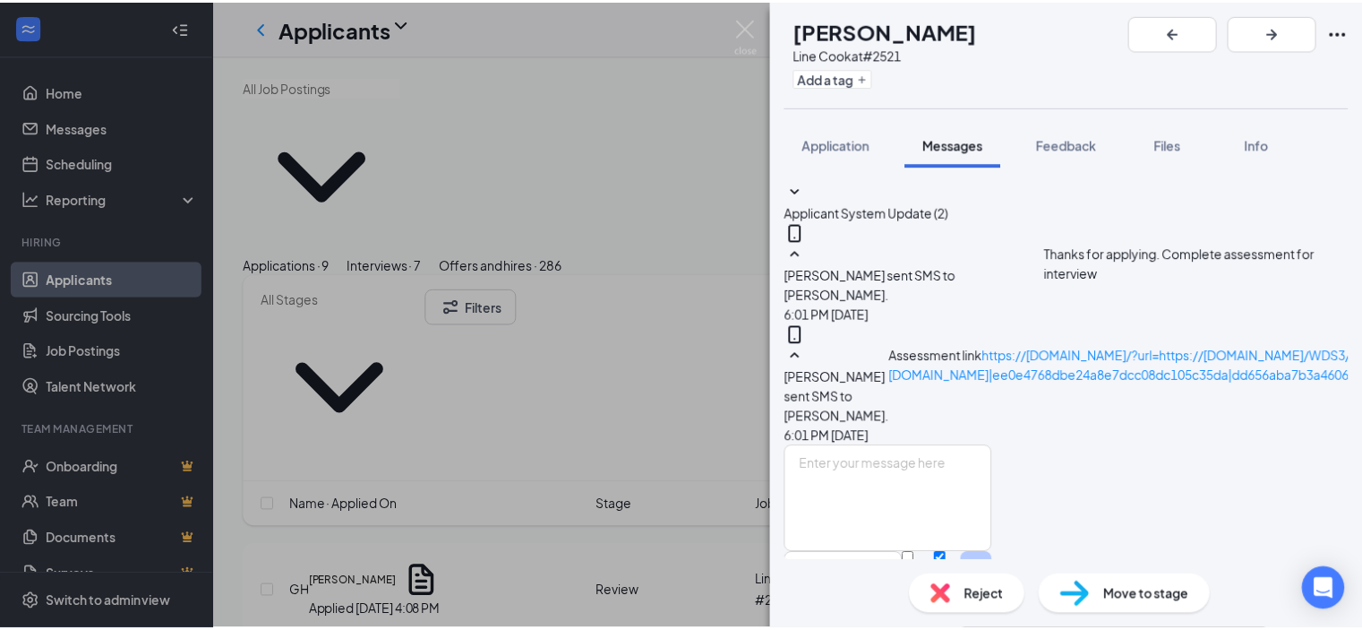
scroll to position [261, 0]
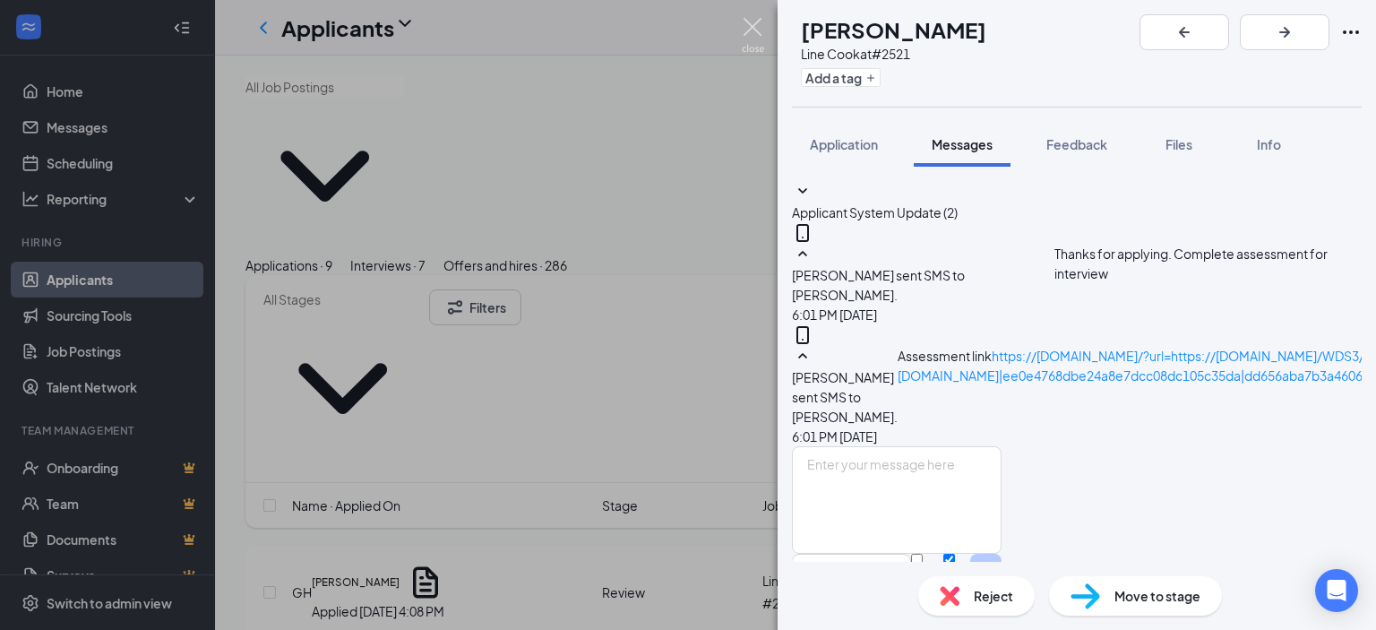
drag, startPoint x: 758, startPoint y: 35, endPoint x: 741, endPoint y: 4, distance: 35.7
click at [757, 35] on img at bounding box center [753, 35] width 22 height 35
